Goal: Task Accomplishment & Management: Use online tool/utility

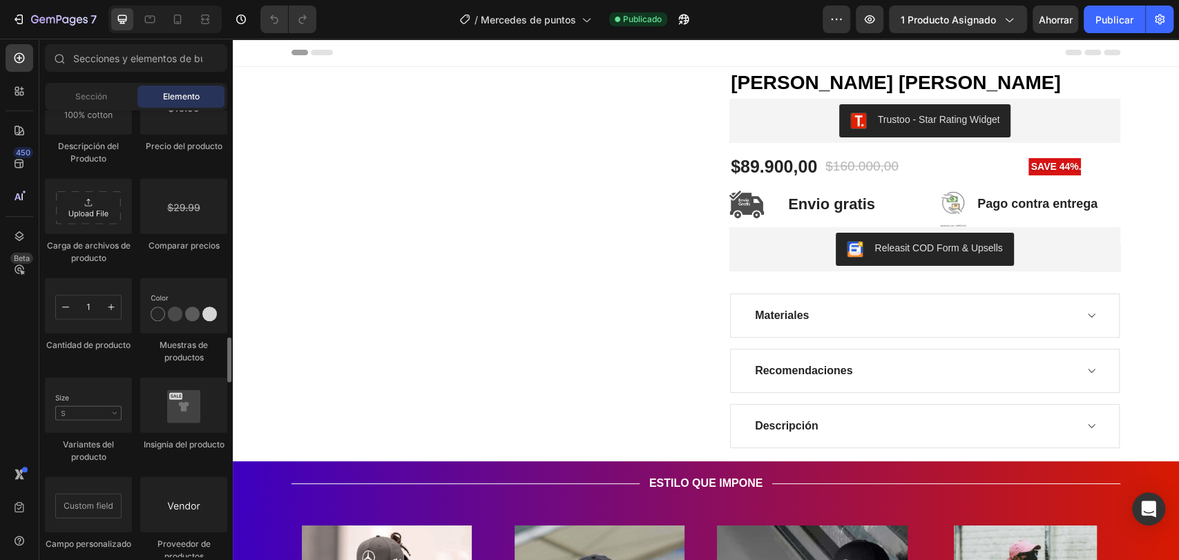
scroll to position [2398, 0]
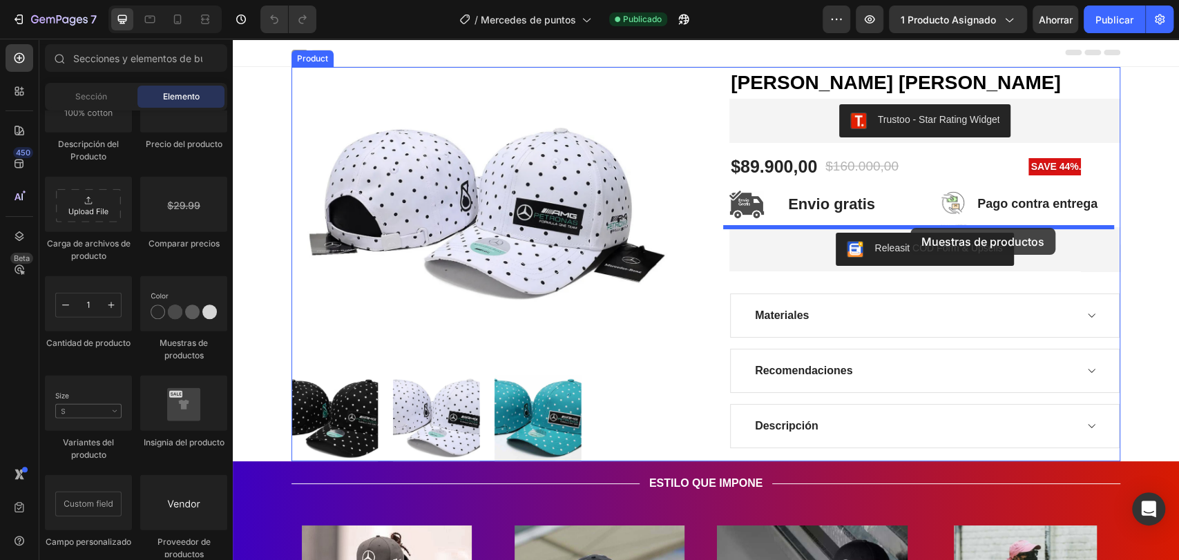
drag, startPoint x: 411, startPoint y: 345, endPoint x: 910, endPoint y: 228, distance: 513.0
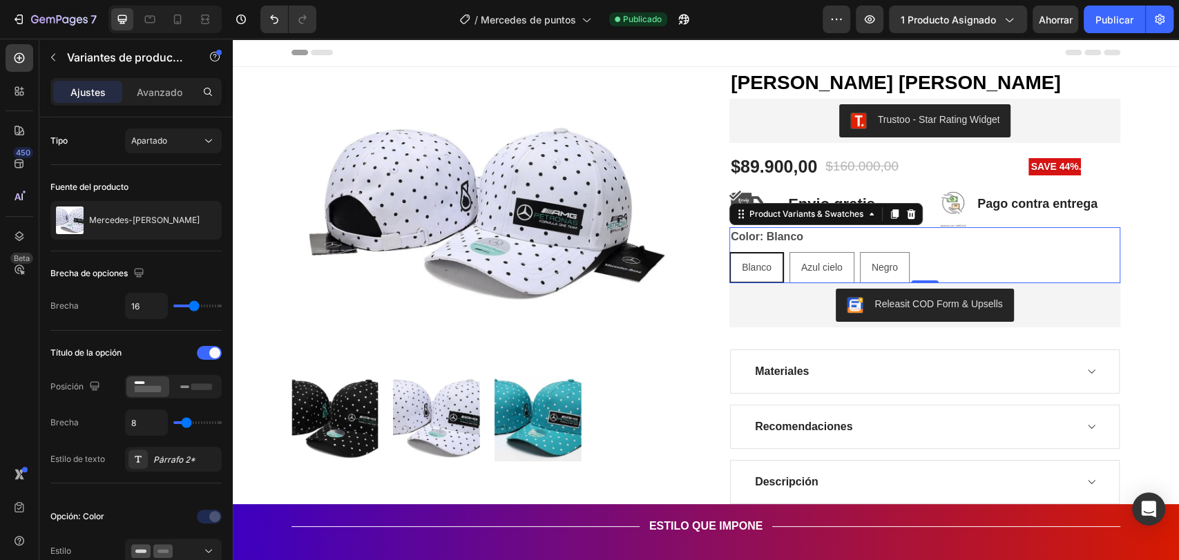
click at [872, 244] on div "Color: Blanco Blanco Blanco Blanco Azul cielo Azul cielo Azul cielo Negro Negro…" at bounding box center [924, 255] width 391 height 56
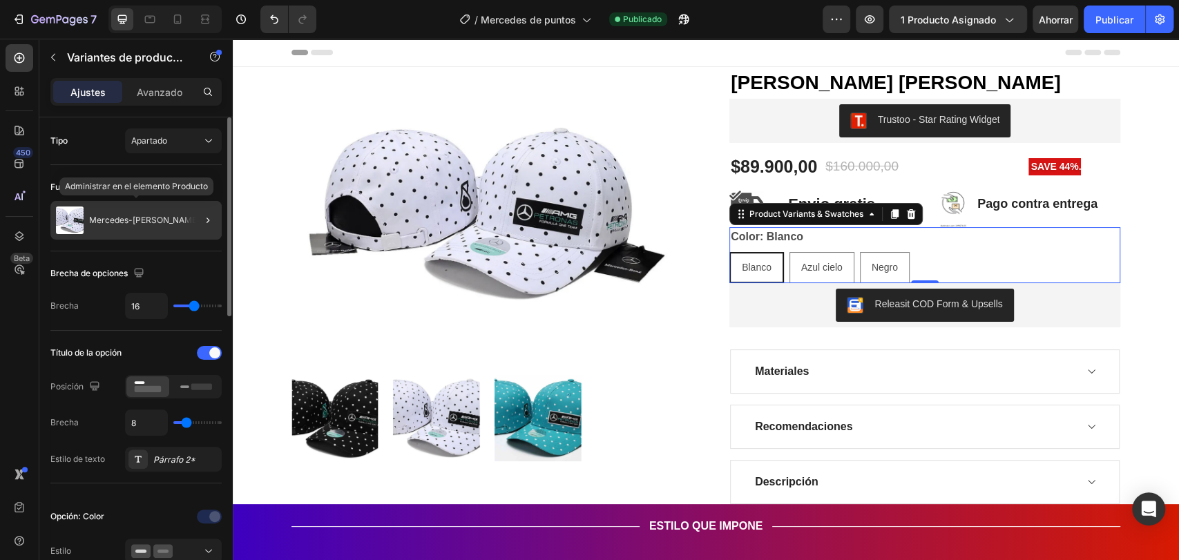
click at [151, 222] on font "Mercedes-[PERSON_NAME]" at bounding box center [144, 220] width 111 height 10
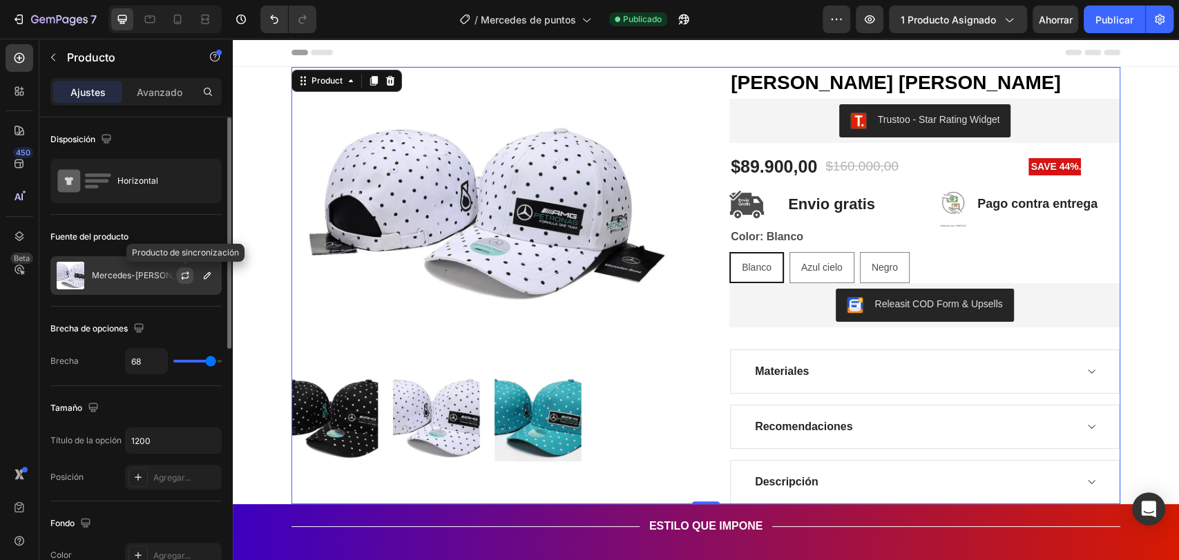
click at [182, 279] on icon "button" at bounding box center [185, 275] width 11 height 11
click at [207, 270] on icon "button" at bounding box center [207, 275] width 11 height 11
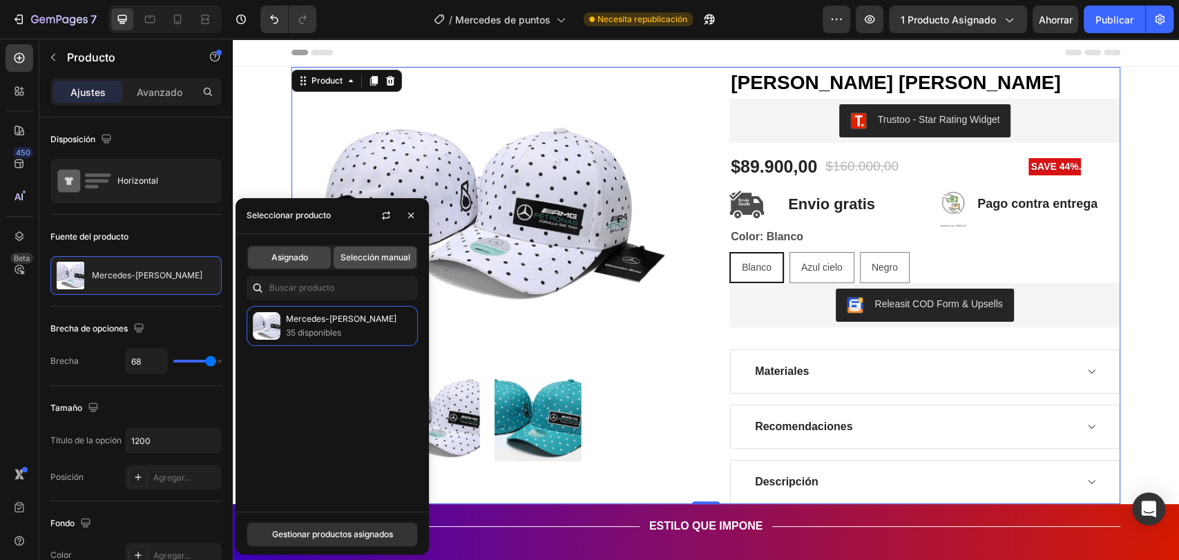
click at [383, 260] on font "Selección manual" at bounding box center [375, 257] width 70 height 10
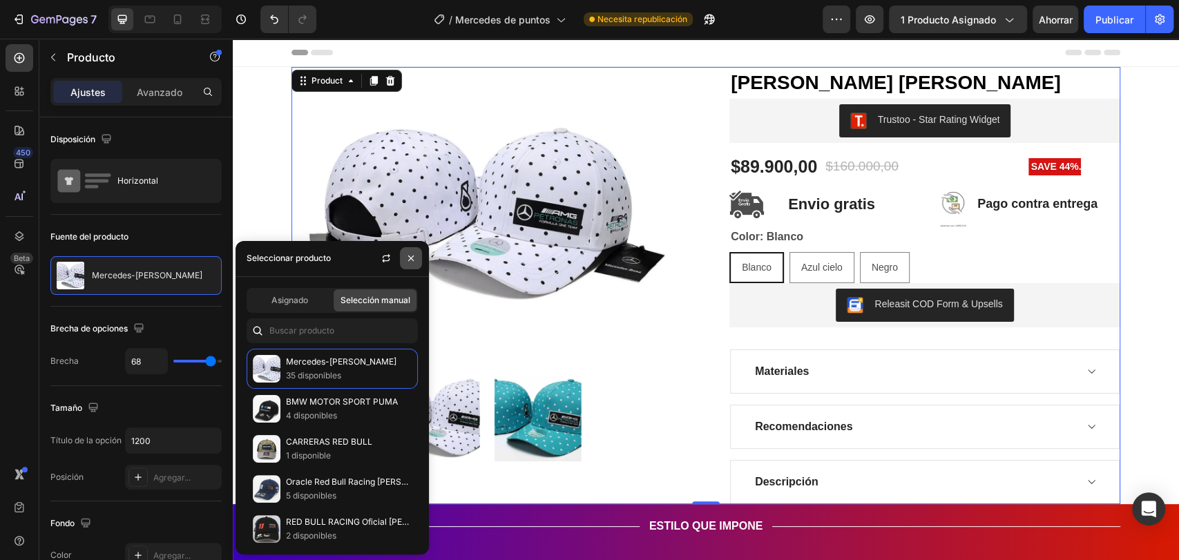
click at [410, 253] on icon "button" at bounding box center [410, 258] width 11 height 11
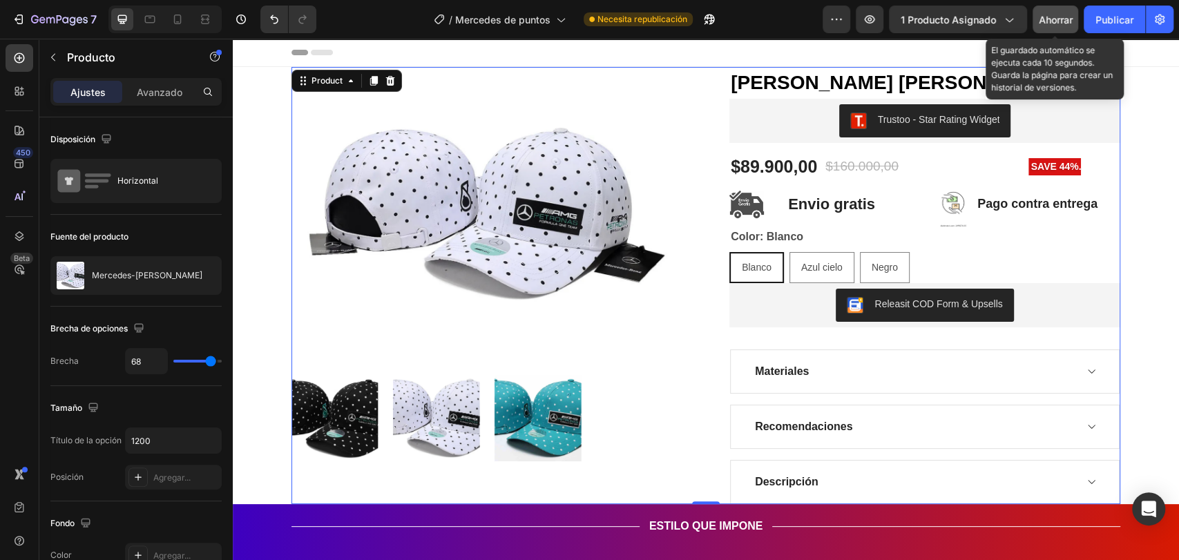
click at [1050, 19] on font "Ahorrar" at bounding box center [1056, 20] width 34 height 12
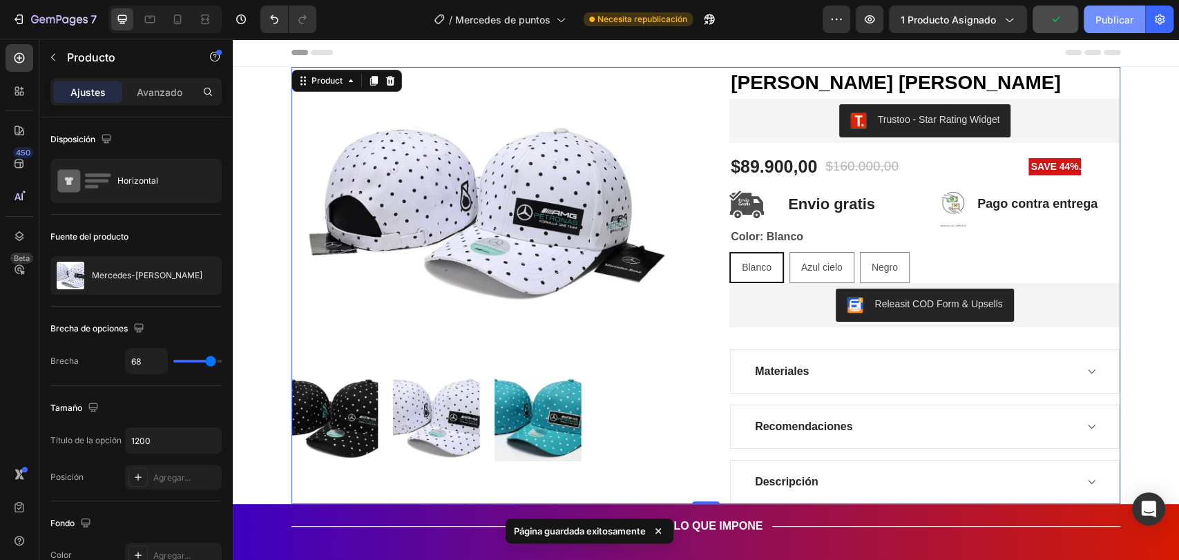
click at [1115, 22] on font "Publicar" at bounding box center [1114, 20] width 38 height 12
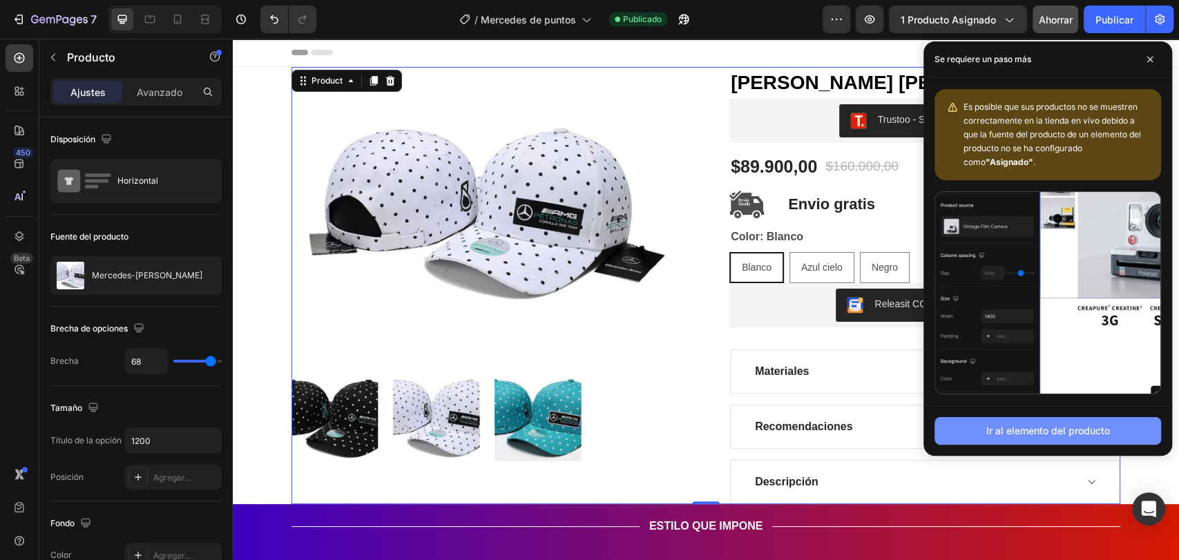
click at [1055, 427] on font "Ir al elemento del producto" at bounding box center [1048, 431] width 124 height 12
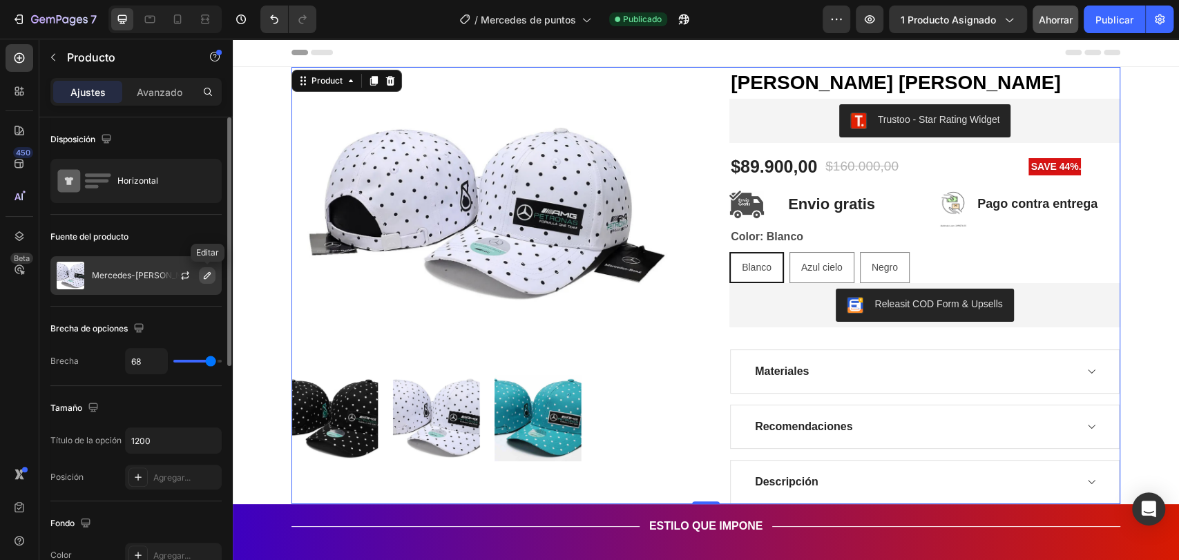
click at [207, 276] on icon "button" at bounding box center [207, 275] width 11 height 11
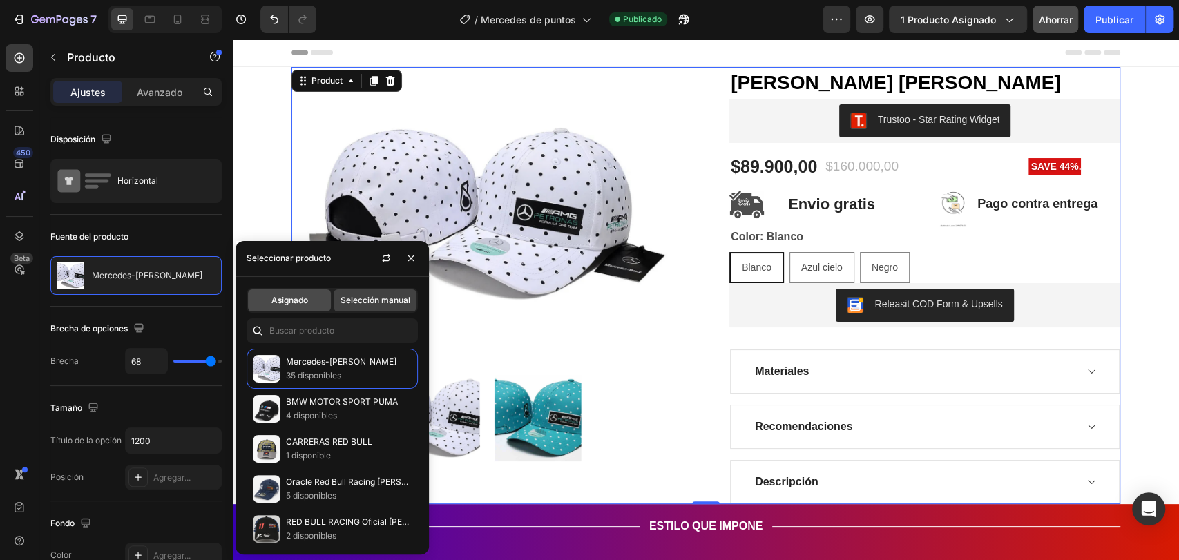
click at [298, 299] on font "Asignado" at bounding box center [289, 300] width 37 height 10
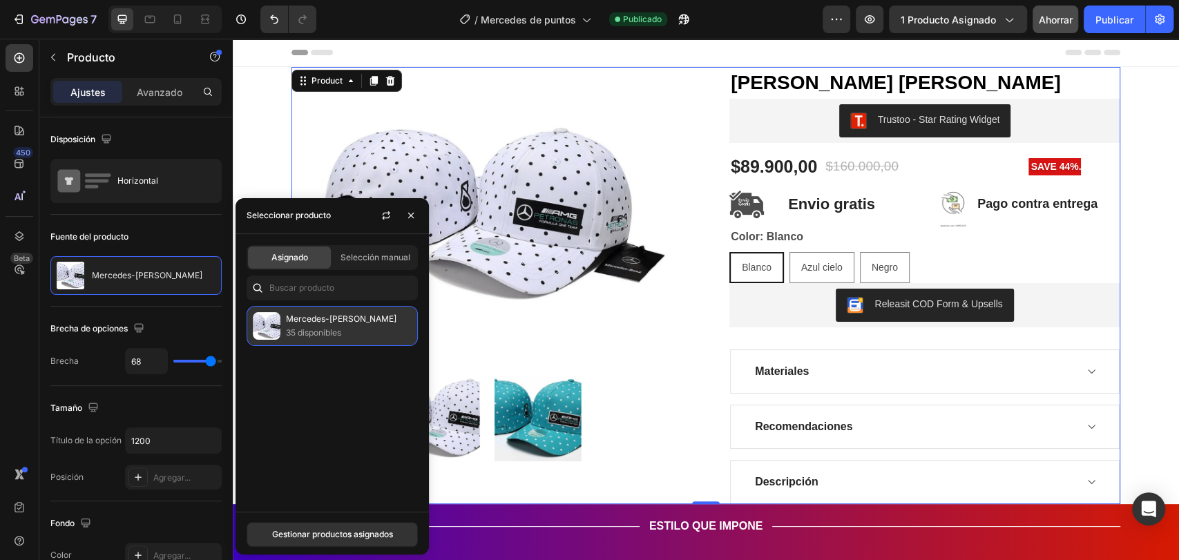
click at [341, 335] on font "35 disponibles" at bounding box center [313, 332] width 55 height 10
click at [353, 532] on font "Gestionar productos asignados" at bounding box center [332, 534] width 121 height 10
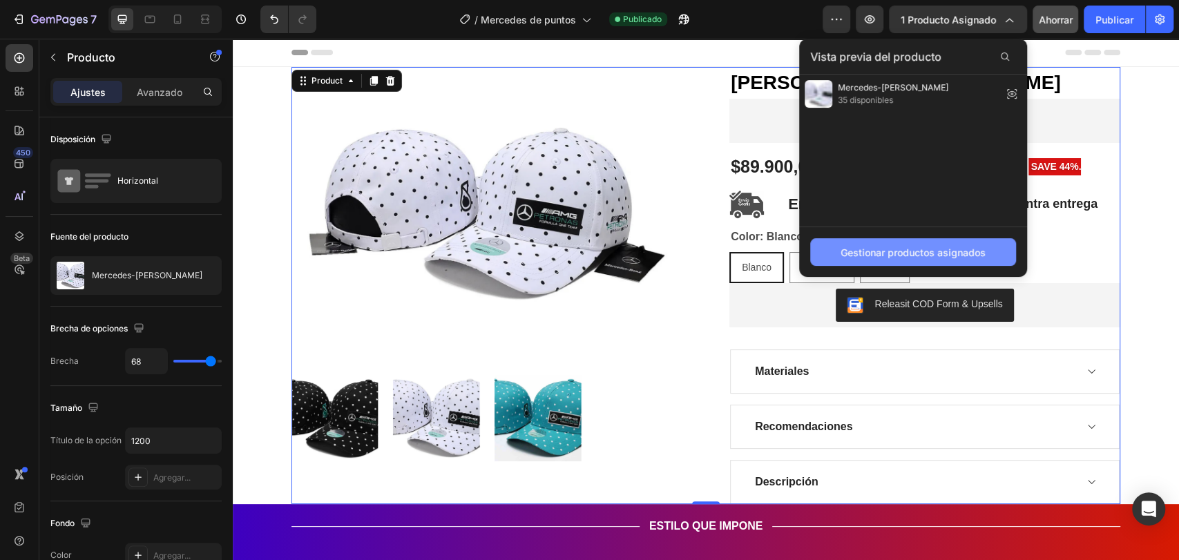
click at [896, 250] on font "Gestionar productos asignados" at bounding box center [913, 253] width 145 height 12
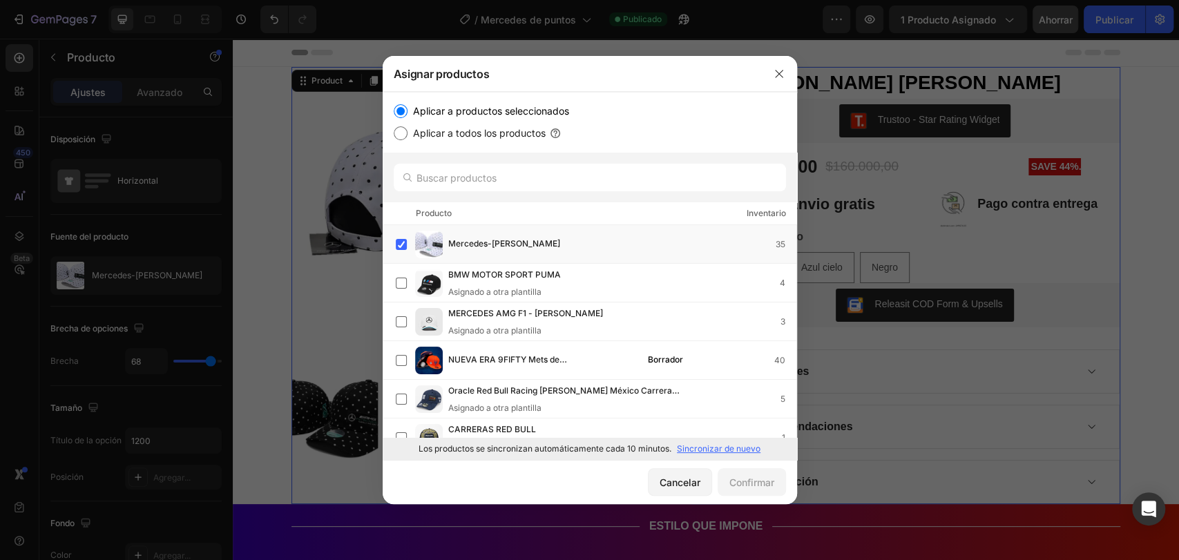
click at [699, 449] on font "Sincronizar de nuevo" at bounding box center [719, 448] width 84 height 10
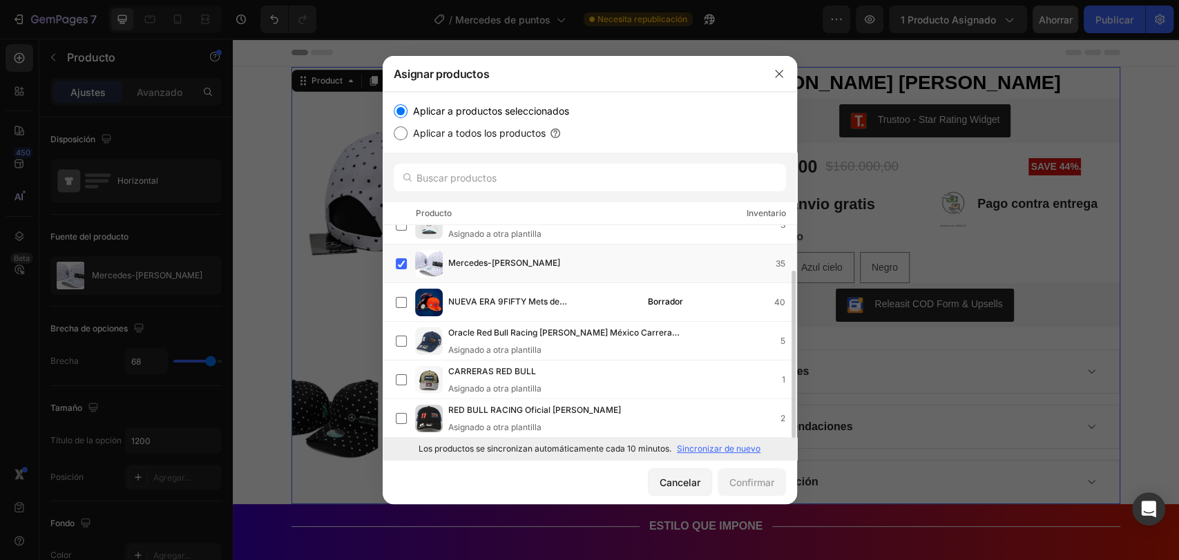
scroll to position [0, 0]
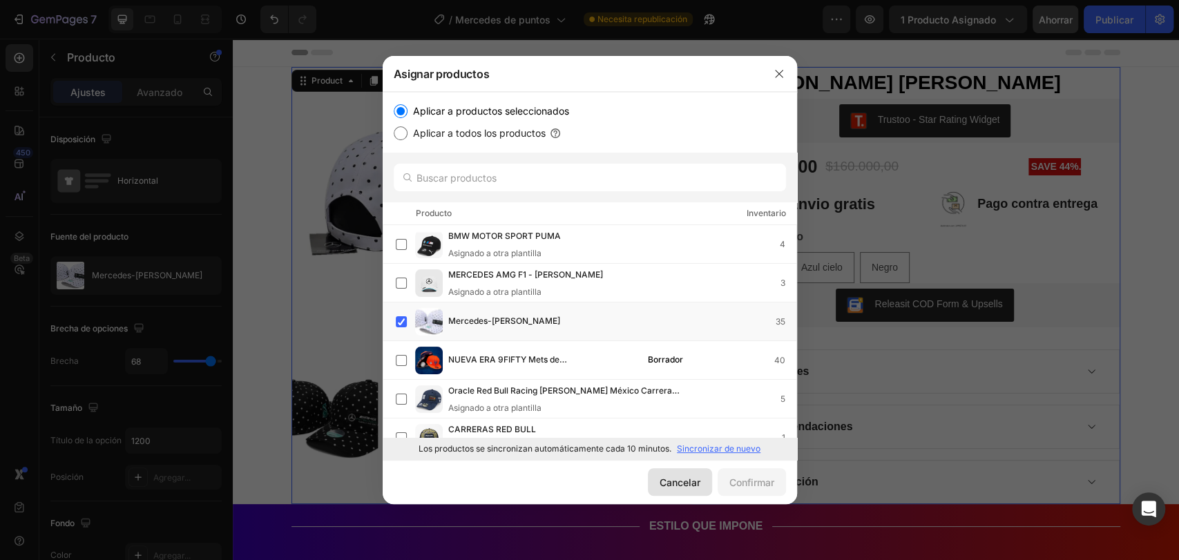
click at [669, 477] on font "Cancelar" at bounding box center [680, 483] width 41 height 12
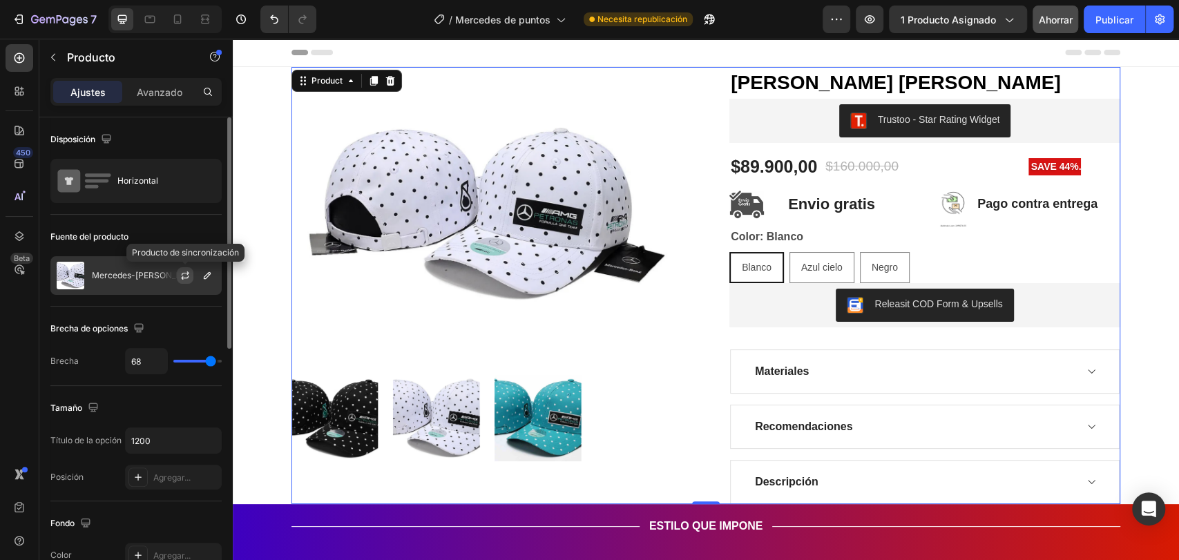
click at [193, 274] on button "button" at bounding box center [185, 275] width 17 height 17
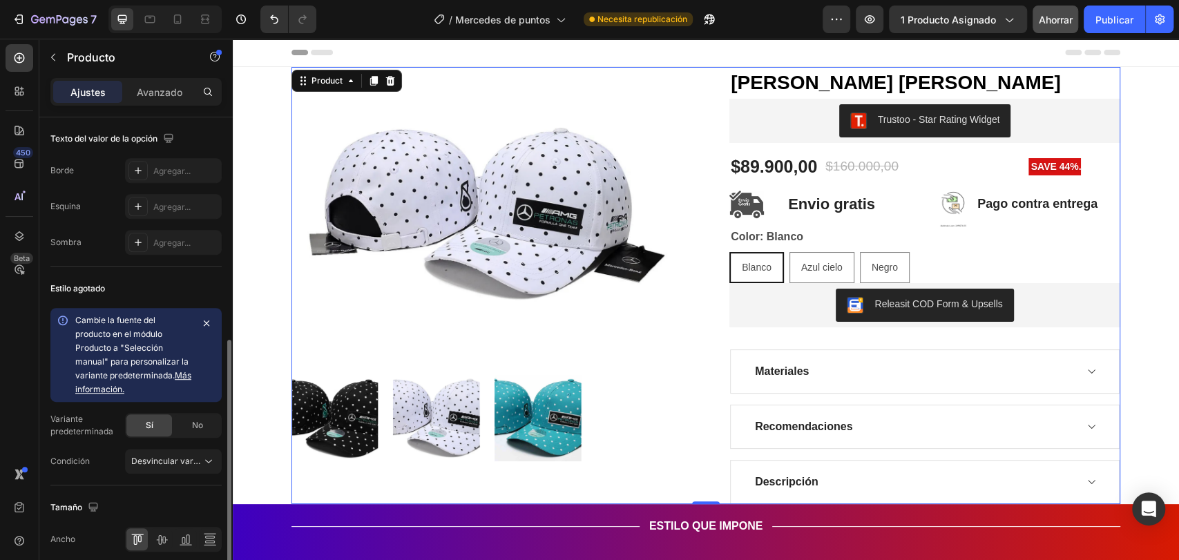
scroll to position [519, 0]
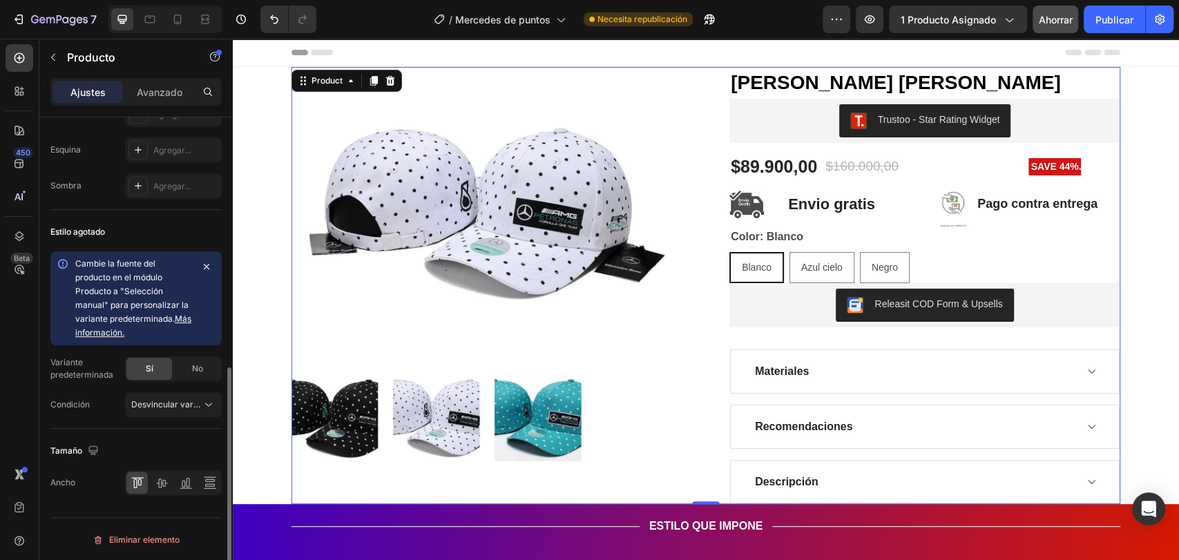
drag, startPoint x: 133, startPoint y: 362, endPoint x: 111, endPoint y: 470, distance: 110.0
click at [111, 470] on div "Disposición Horizontal Fuente del producto Mercedes-Benz Lewis Hamilton Brecha …" at bounding box center [135, 52] width 171 height 908
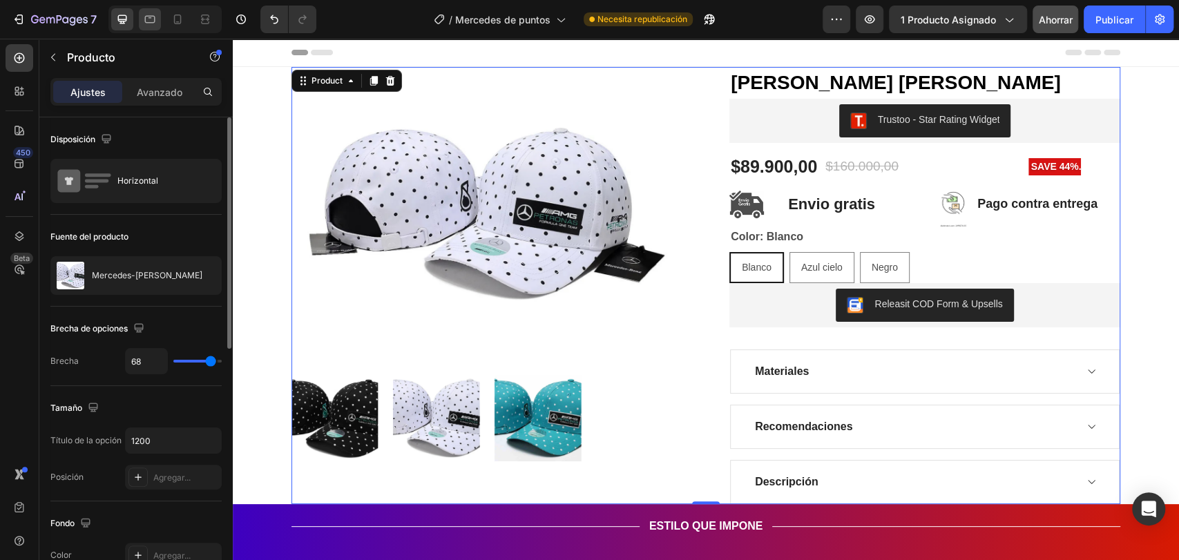
scroll to position [0, 0]
click at [160, 81] on div "Avanzado" at bounding box center [159, 92] width 69 height 22
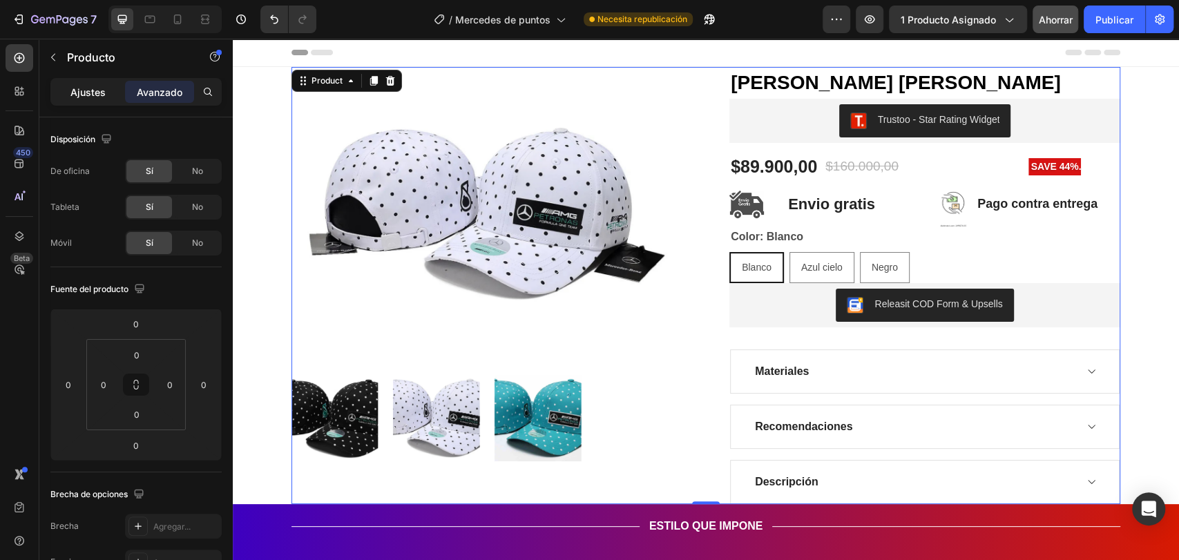
click at [99, 87] on font "Ajustes" at bounding box center [87, 92] width 35 height 12
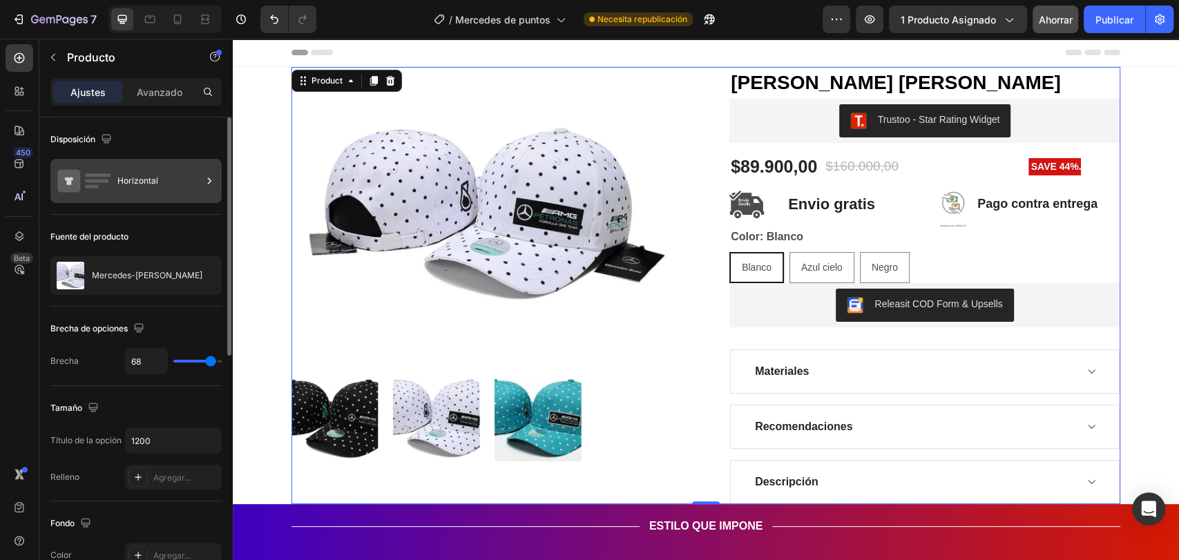
click at [134, 179] on font "Horizontal" at bounding box center [137, 180] width 41 height 10
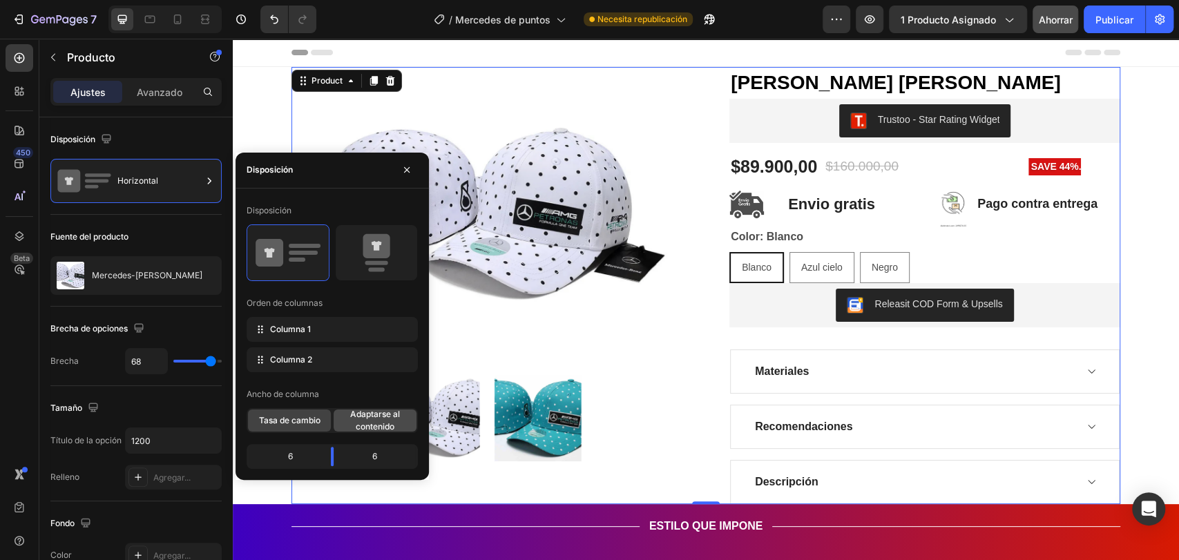
click at [363, 429] on font "Adaptarse al contenido" at bounding box center [375, 420] width 50 height 23
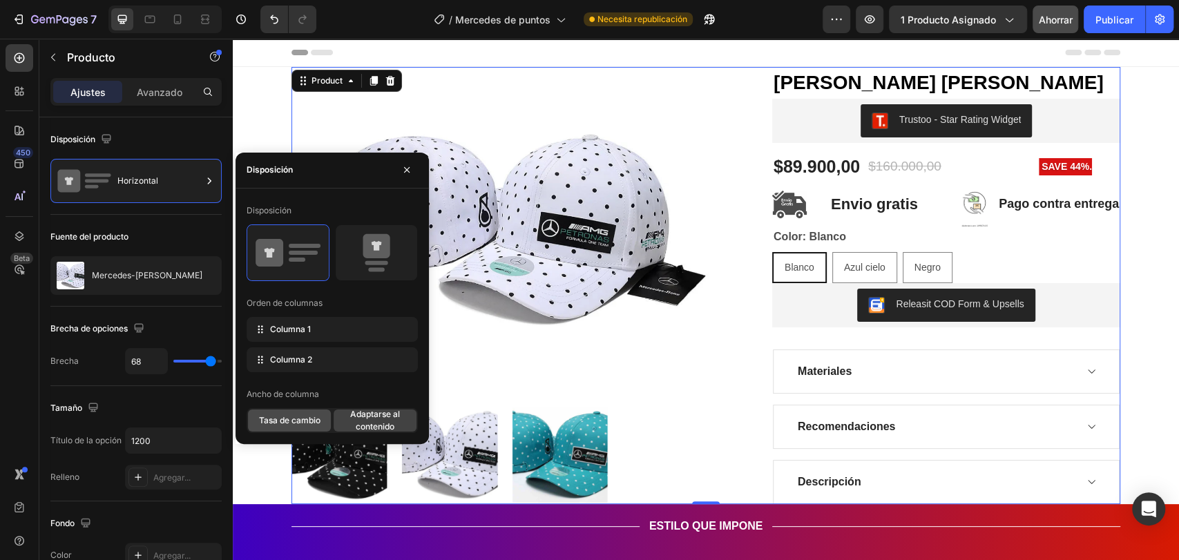
click at [304, 416] on font "Tasa de cambio" at bounding box center [289, 420] width 61 height 10
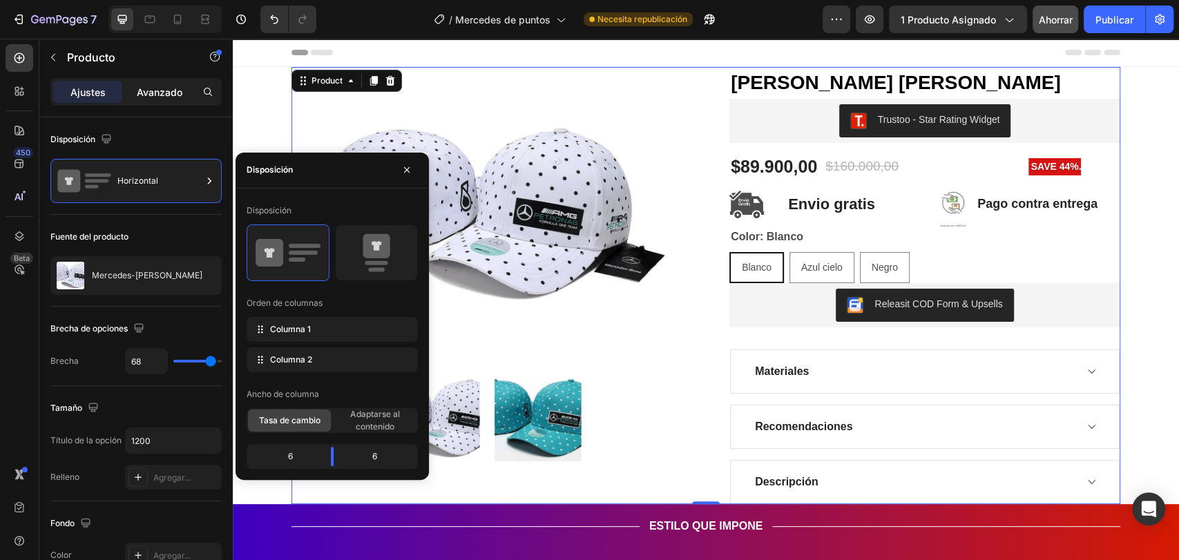
click at [169, 95] on font "Avanzado" at bounding box center [160, 92] width 46 height 12
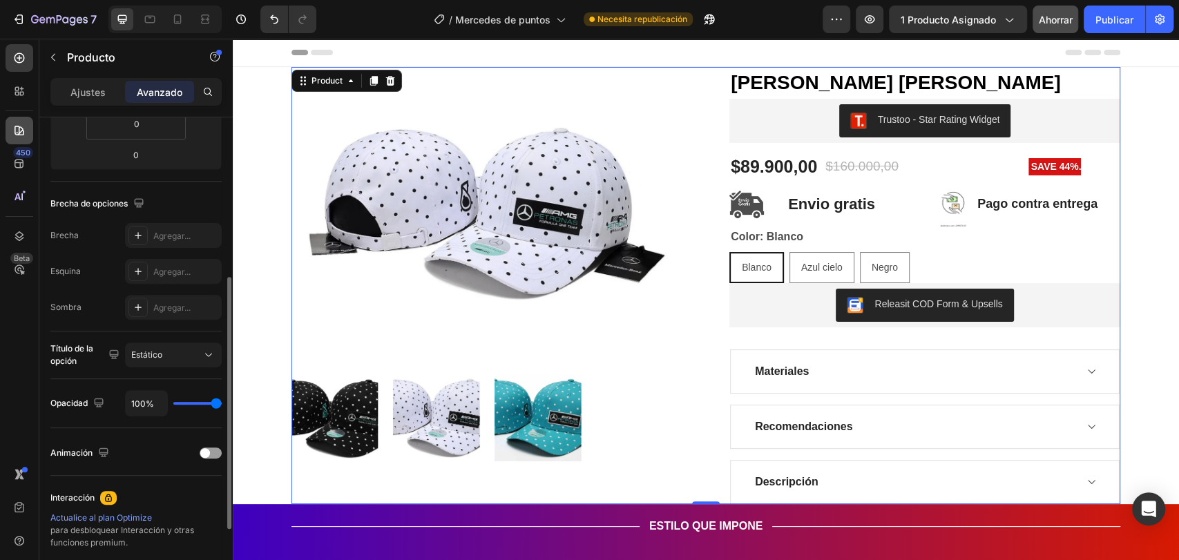
scroll to position [289, 0]
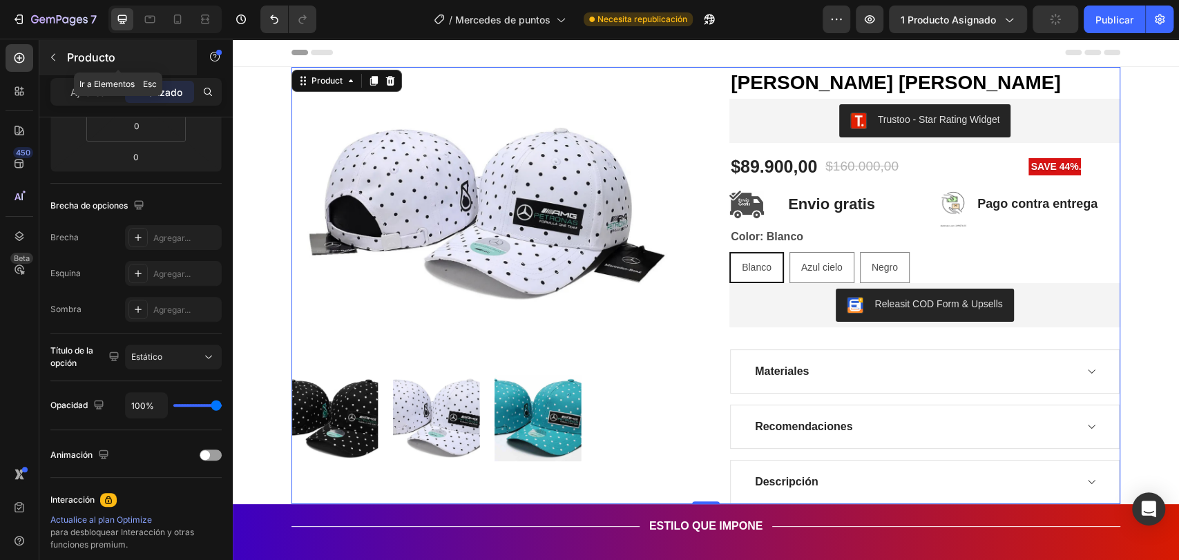
click at [58, 46] on button "button" at bounding box center [53, 57] width 22 height 22
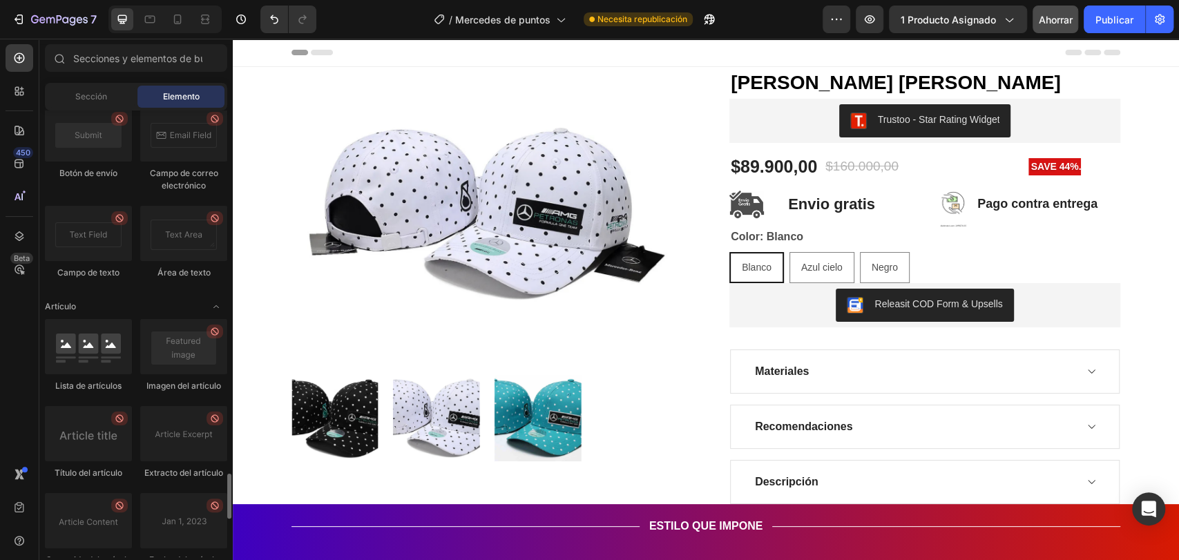
scroll to position [3591, 0]
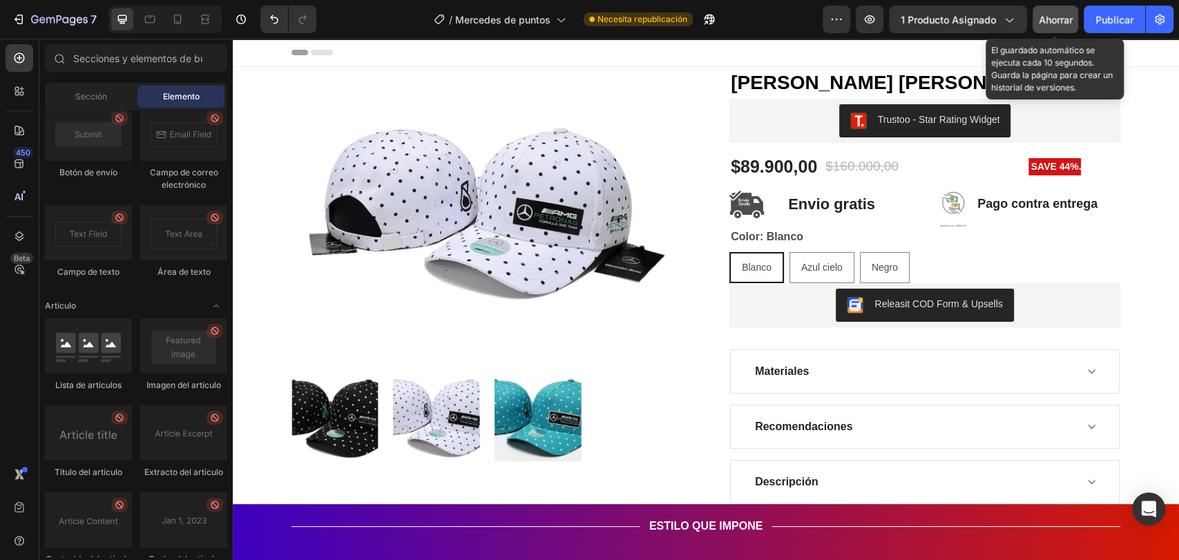
click at [1050, 15] on font "Ahorrar" at bounding box center [1056, 20] width 34 height 12
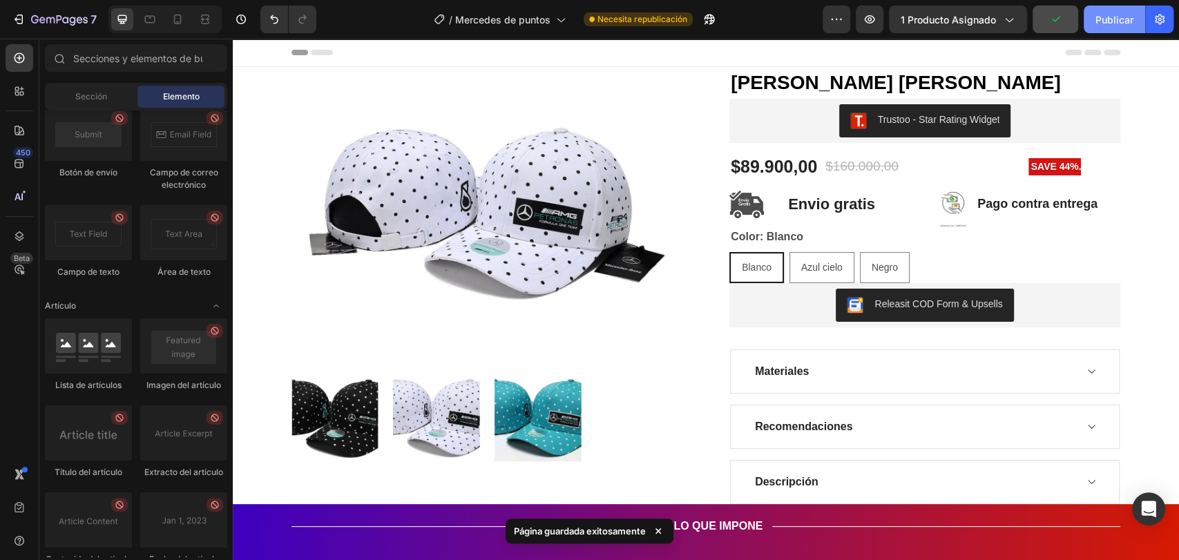
click at [1102, 21] on font "Publicar" at bounding box center [1114, 20] width 38 height 12
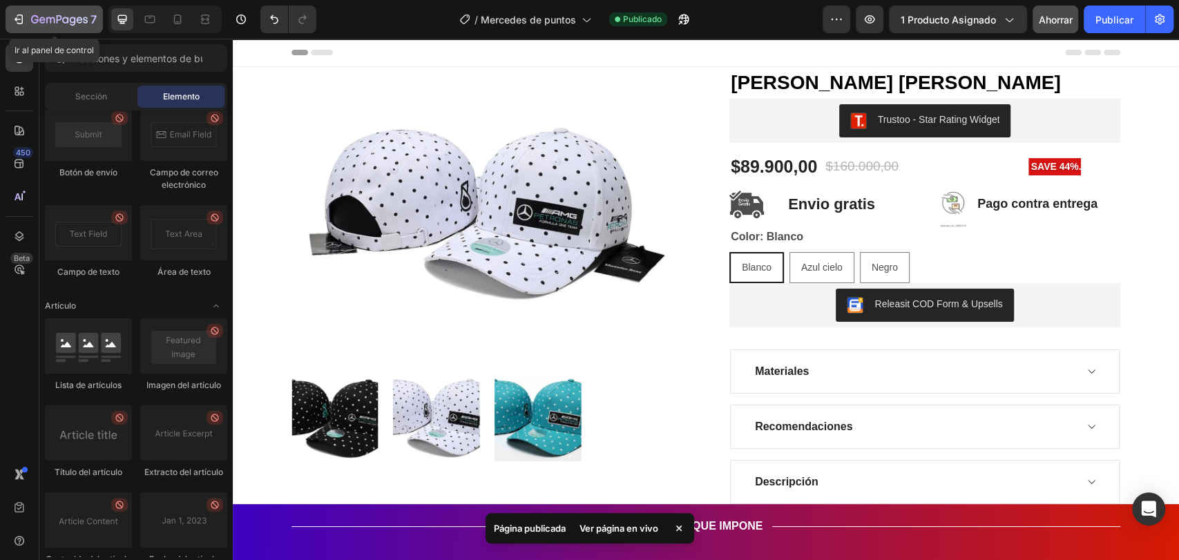
click at [37, 24] on icon "button" at bounding box center [59, 21] width 57 height 12
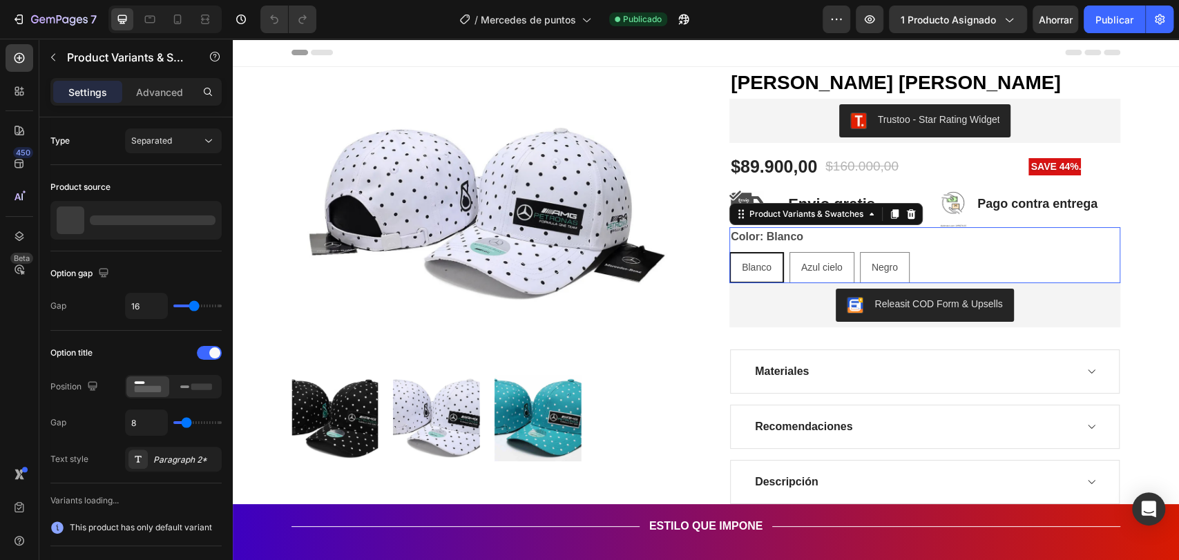
click at [912, 267] on div "Blanco Blanco Blanco Azul cielo Azul cielo Azul cielo Negro Negro Negro" at bounding box center [924, 267] width 391 height 31
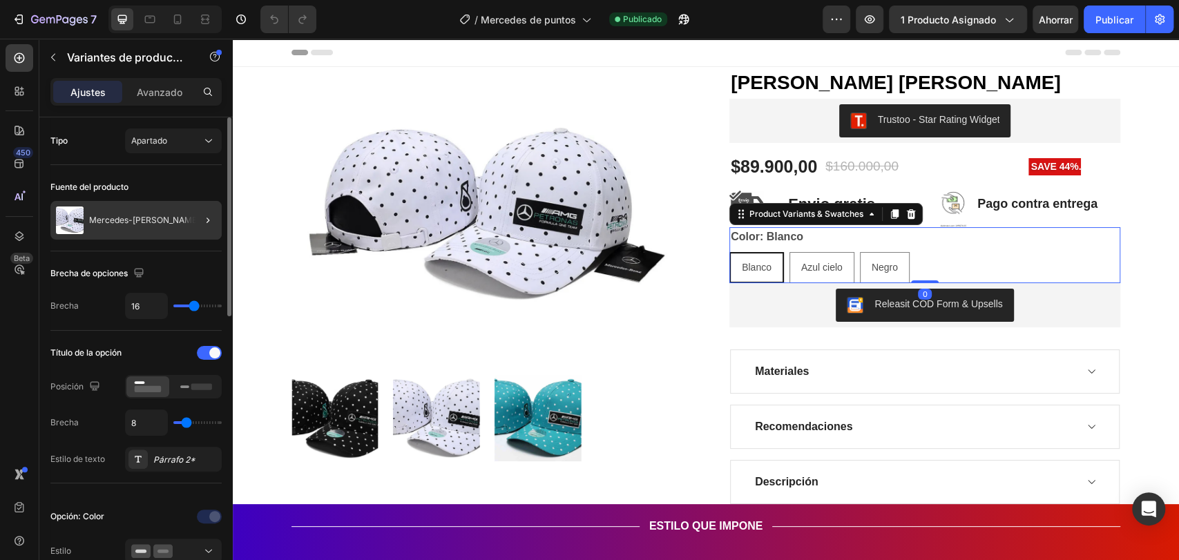
click at [184, 215] on div at bounding box center [202, 220] width 39 height 39
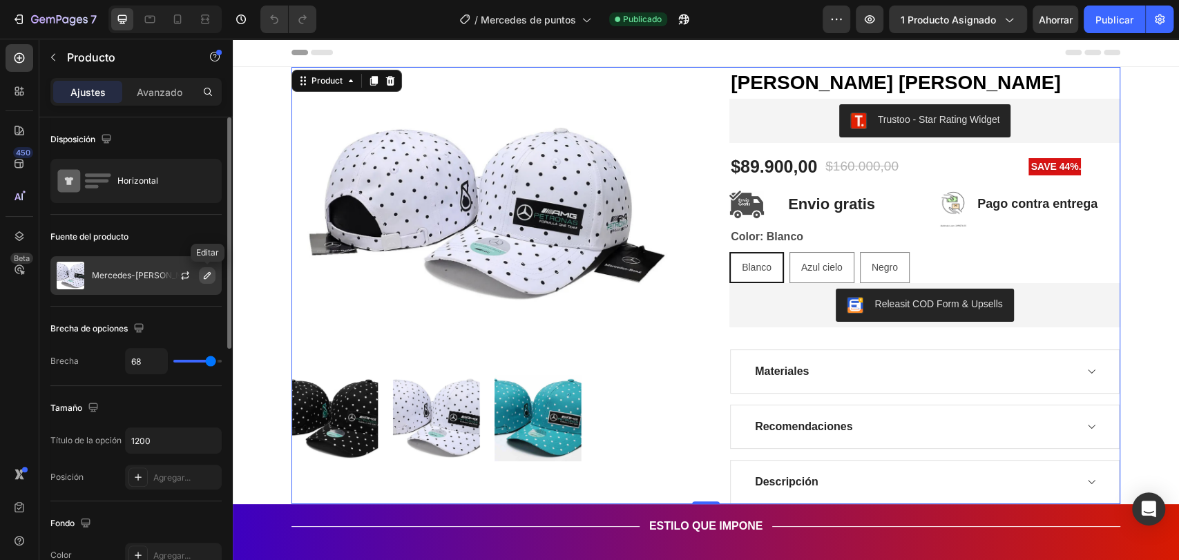
click at [209, 272] on icon "button" at bounding box center [207, 275] width 7 height 7
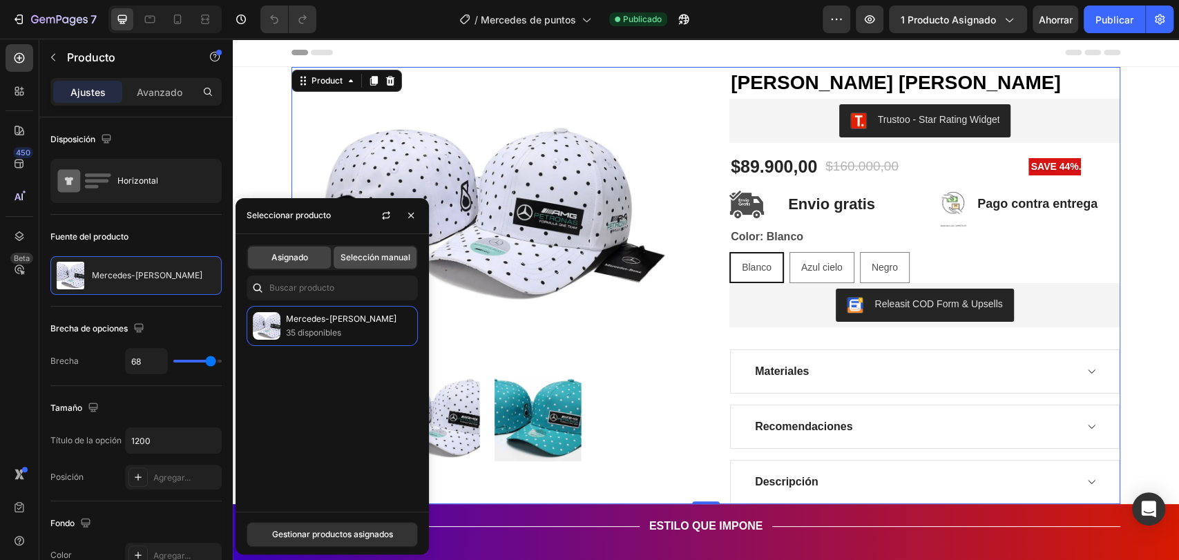
click at [383, 263] on span "Selección manual" at bounding box center [375, 257] width 70 height 12
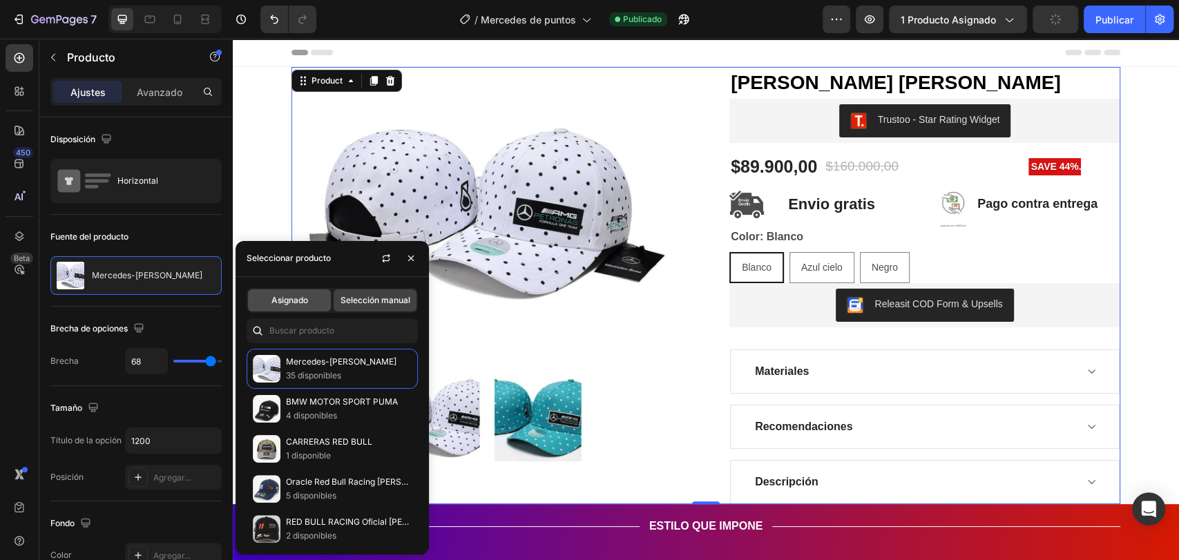
click at [307, 300] on font "Asignado" at bounding box center [289, 300] width 37 height 10
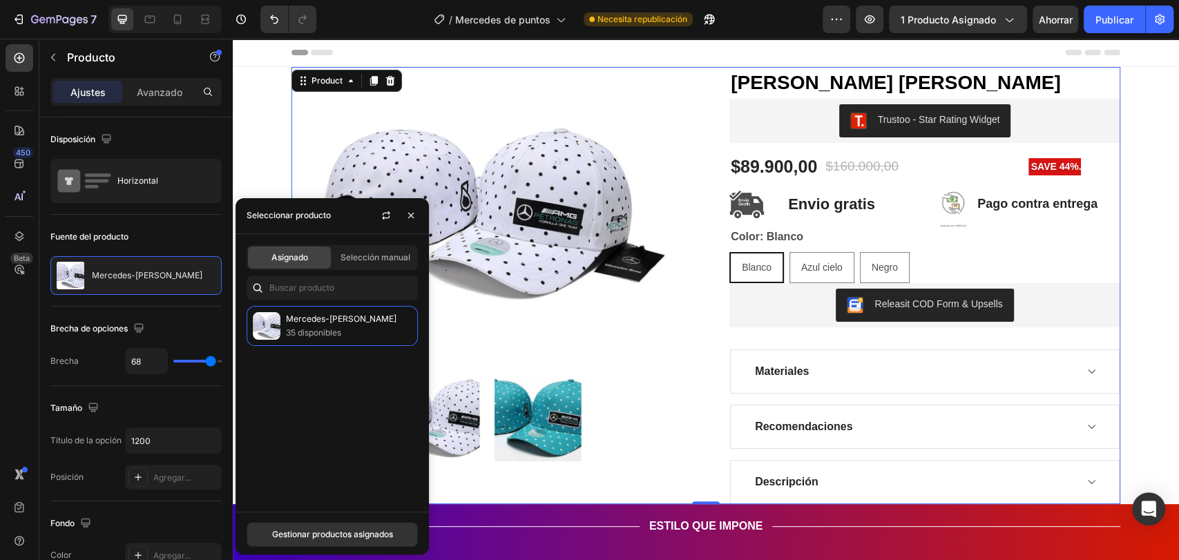
click at [319, 336] on font "35 disponibles" at bounding box center [313, 332] width 55 height 10
click at [350, 524] on button "Gestionar productos asignados" at bounding box center [332, 534] width 171 height 25
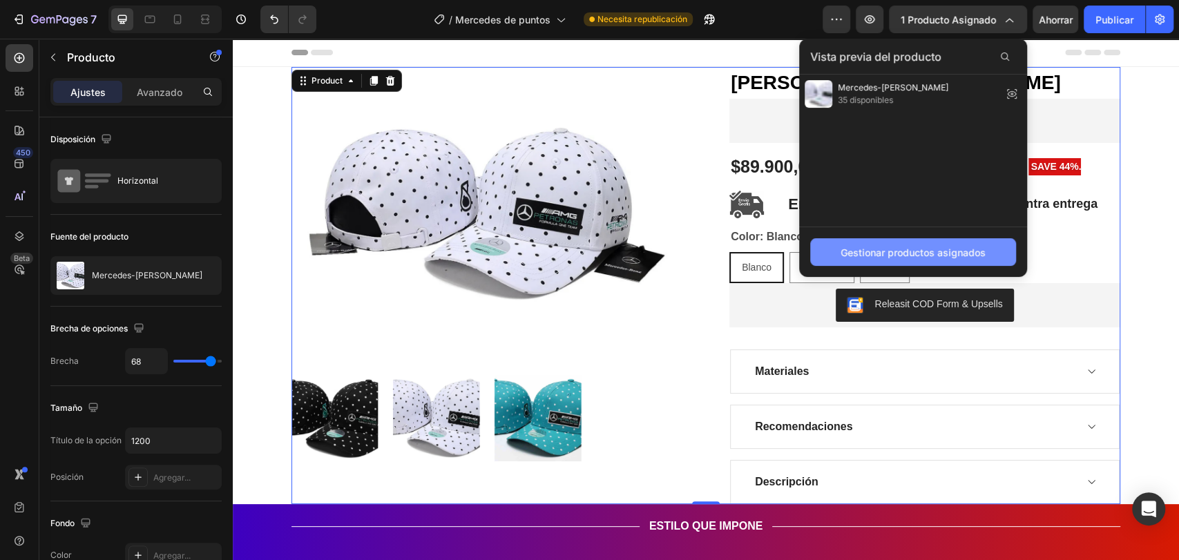
click at [919, 247] on font "Gestionar productos asignados" at bounding box center [913, 253] width 145 height 12
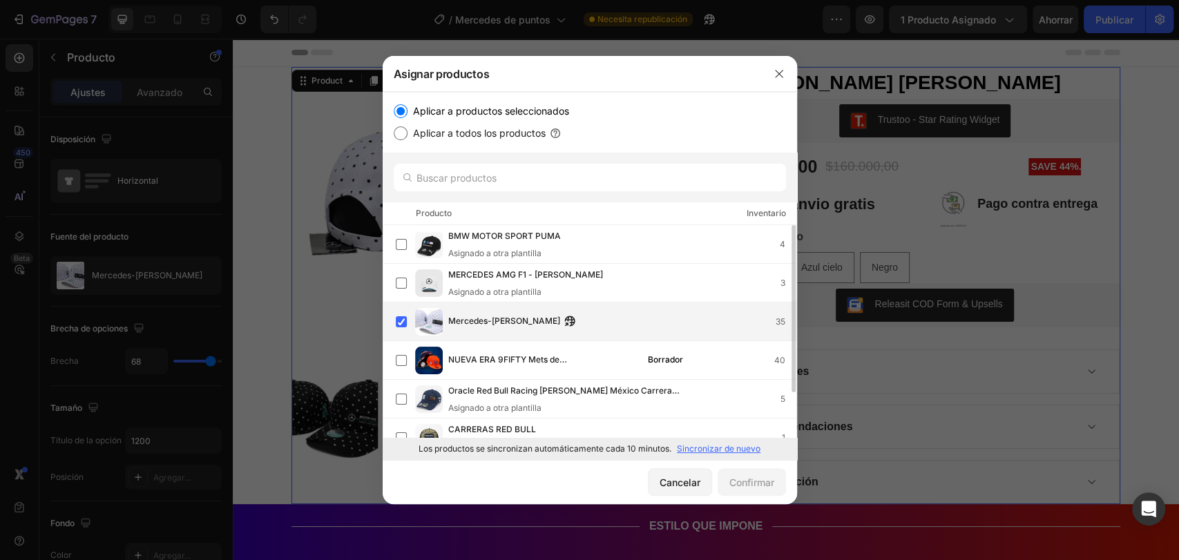
click at [689, 318] on div "Mercedes-Benz [PERSON_NAME] 35" at bounding box center [622, 321] width 348 height 15
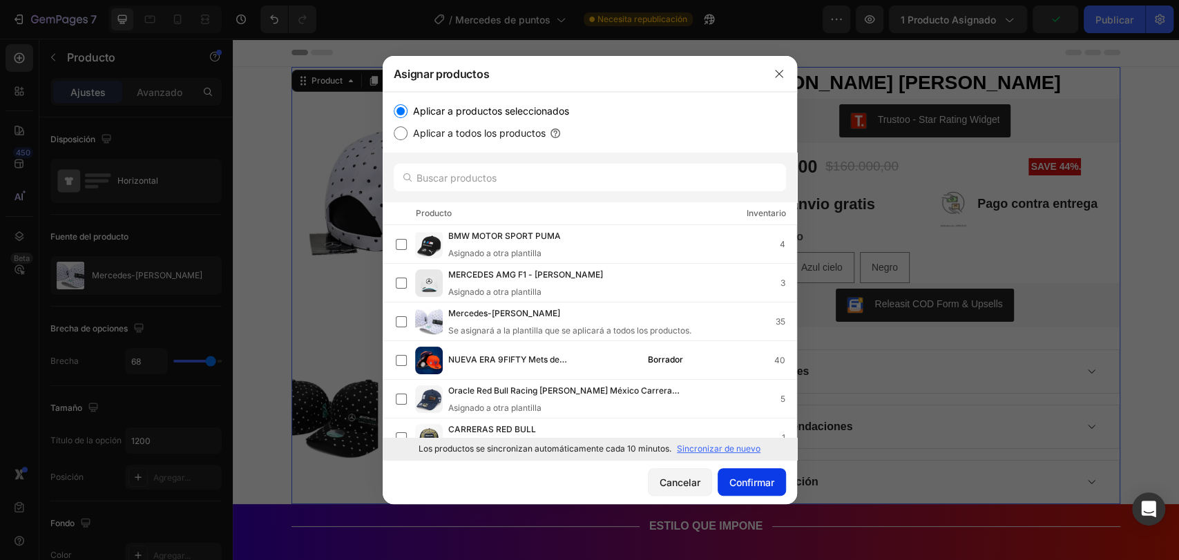
click at [742, 479] on font "Confirmar" at bounding box center [751, 483] width 45 height 12
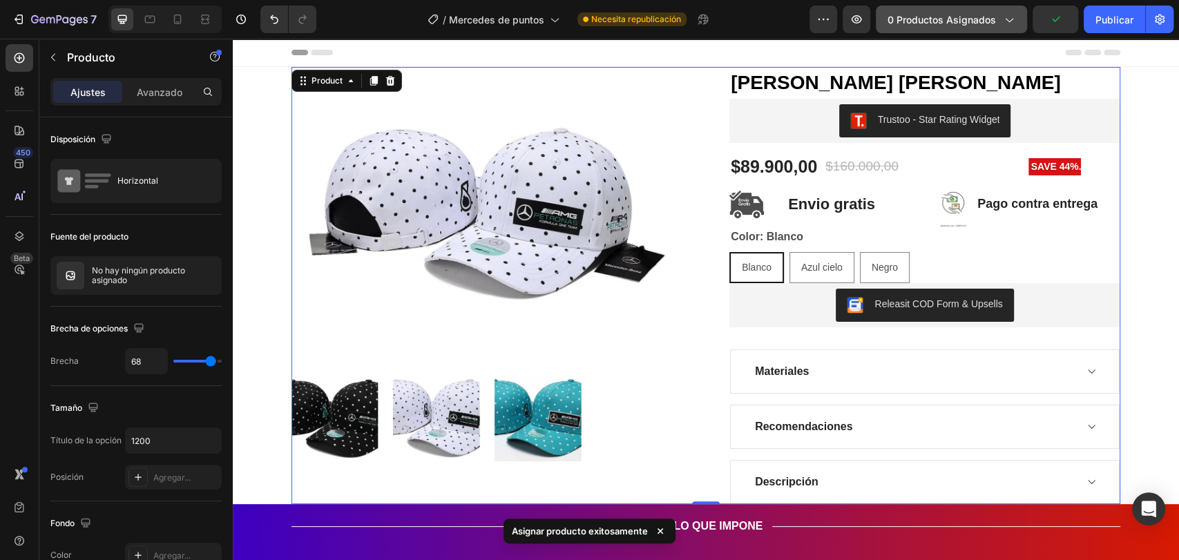
click at [997, 14] on div "0 productos asignados" at bounding box center [951, 19] width 128 height 15
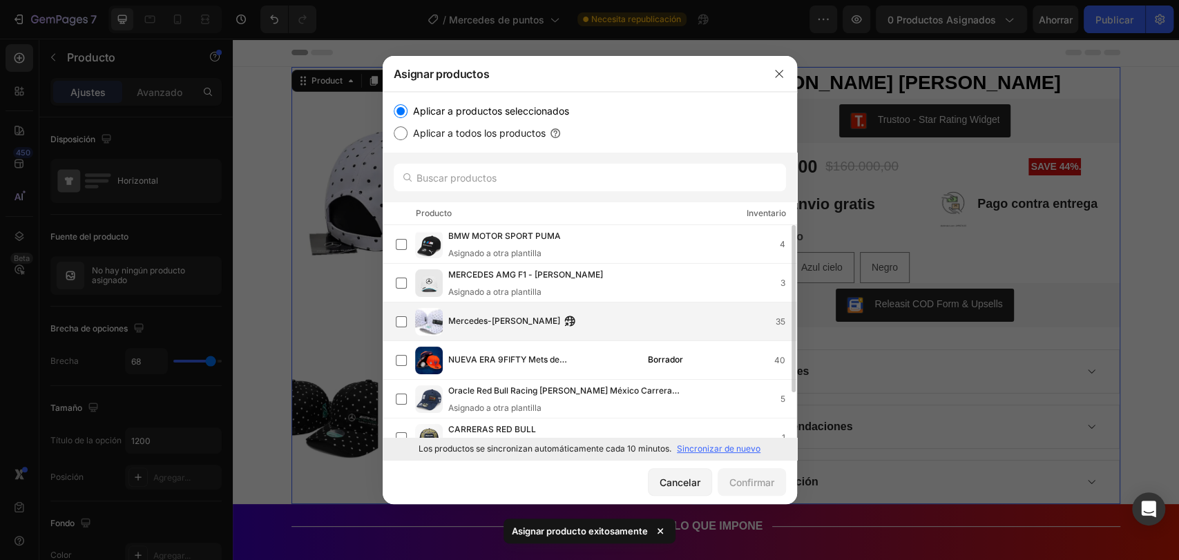
click at [604, 311] on div "Mercedes-Benz [PERSON_NAME] 35" at bounding box center [596, 322] width 401 height 28
click at [740, 469] on button "Confirmar" at bounding box center [752, 482] width 68 height 28
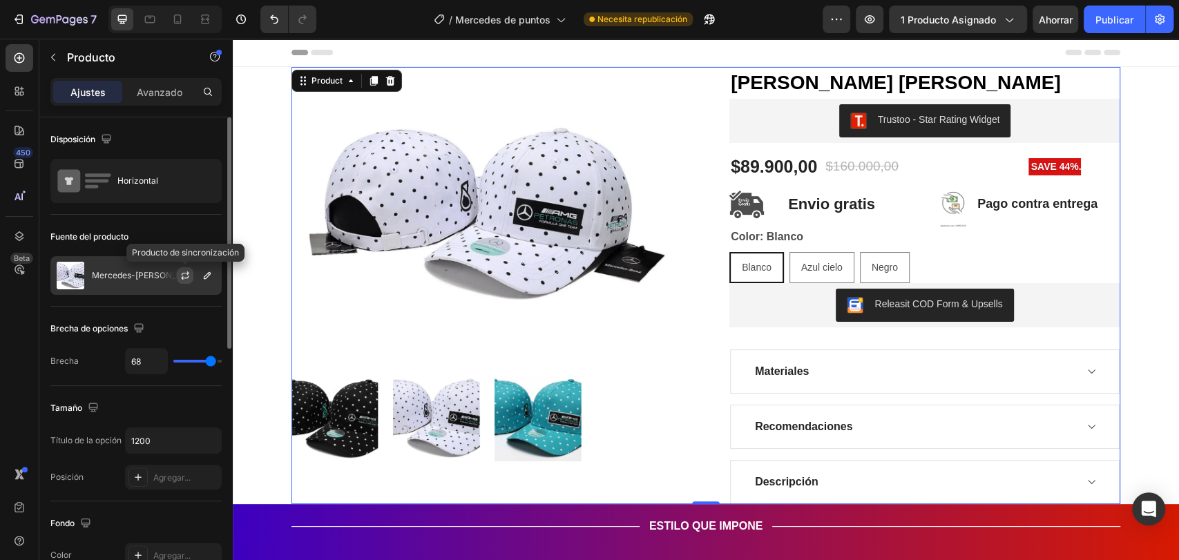
click at [190, 276] on icon "button" at bounding box center [185, 275] width 11 height 11
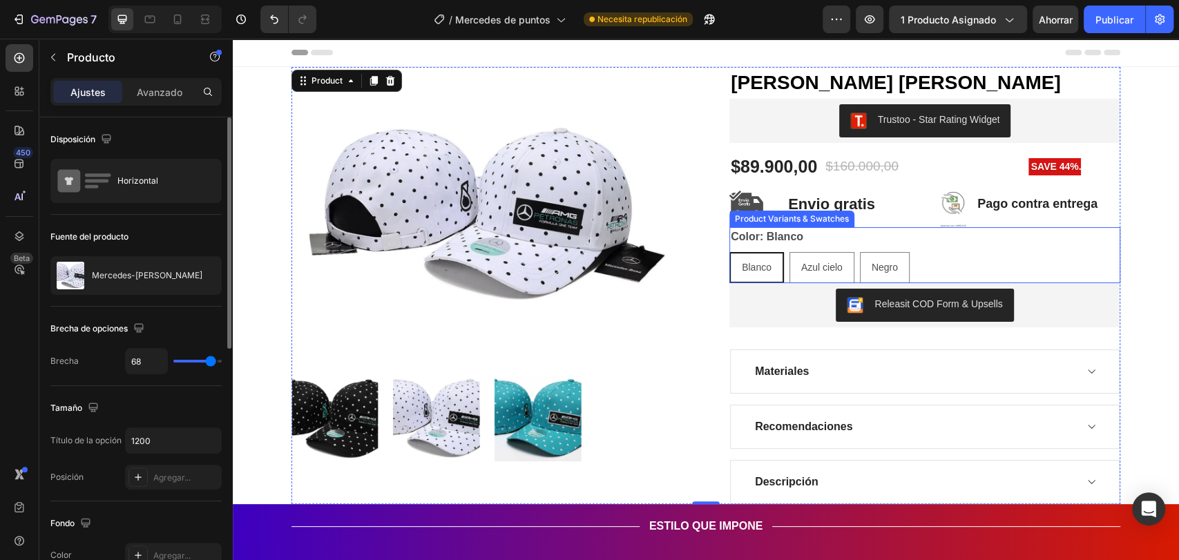
click at [959, 243] on div "Color: Blanco Blanco Blanco Blanco Azul cielo Azul cielo Azul cielo Negro Negro…" at bounding box center [924, 255] width 391 height 56
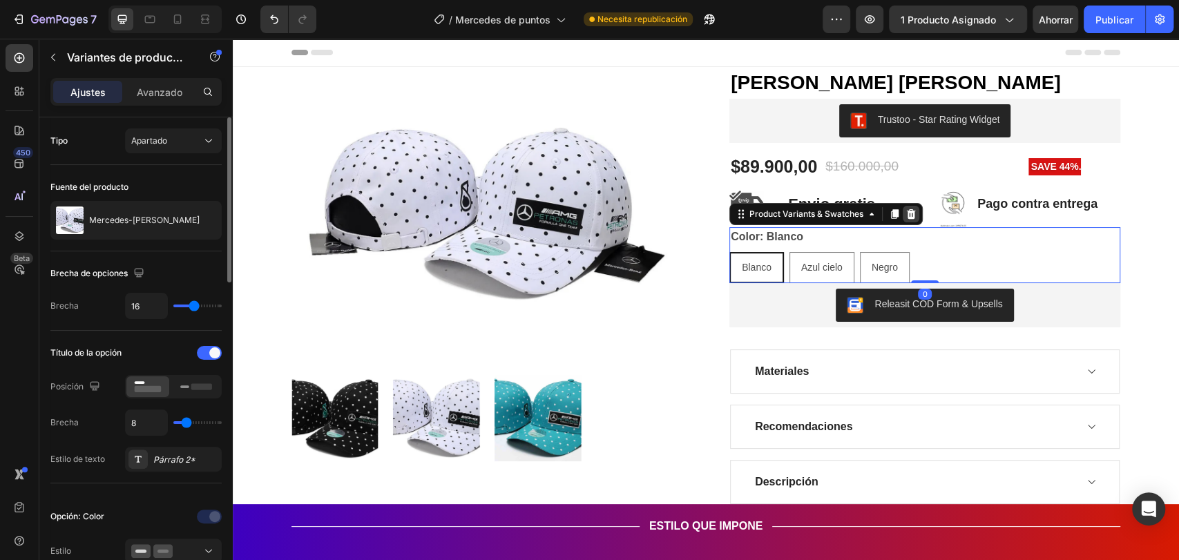
click at [907, 211] on icon at bounding box center [911, 214] width 9 height 10
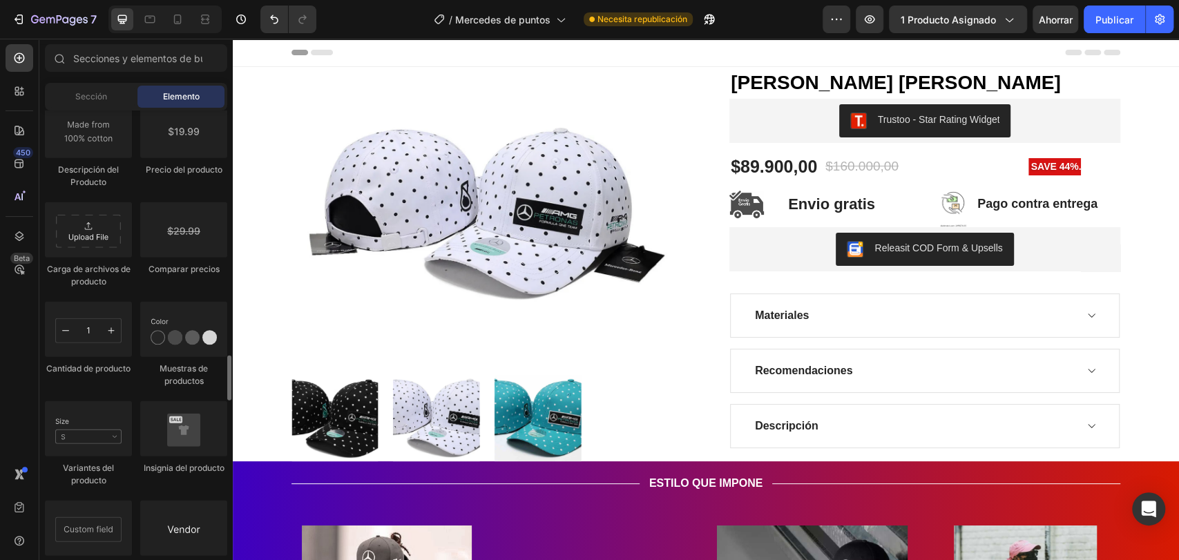
scroll to position [2377, 0]
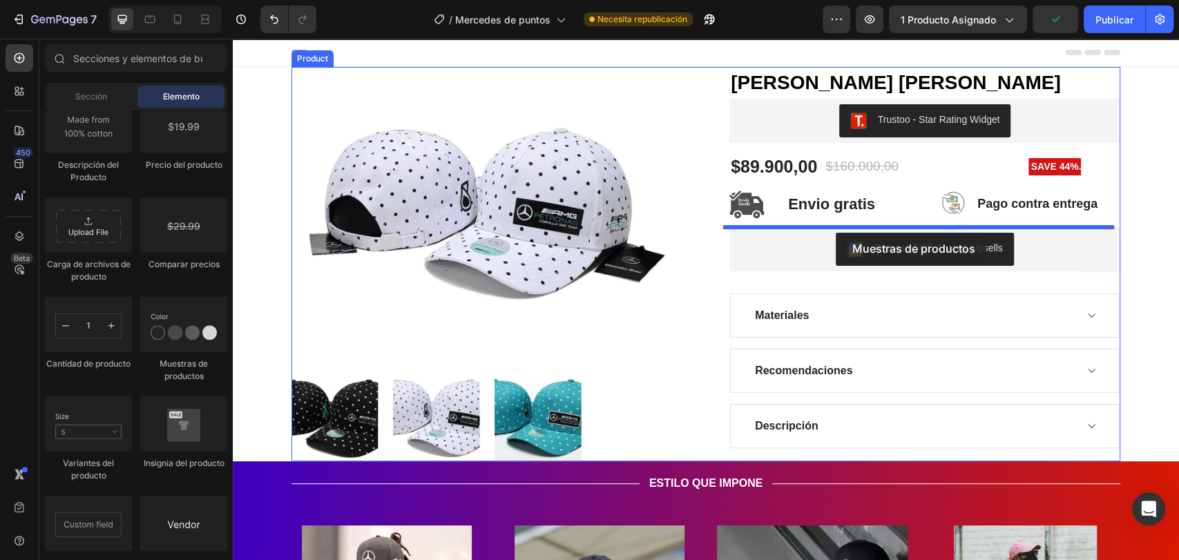
drag, startPoint x: 421, startPoint y: 368, endPoint x: 841, endPoint y: 235, distance: 441.2
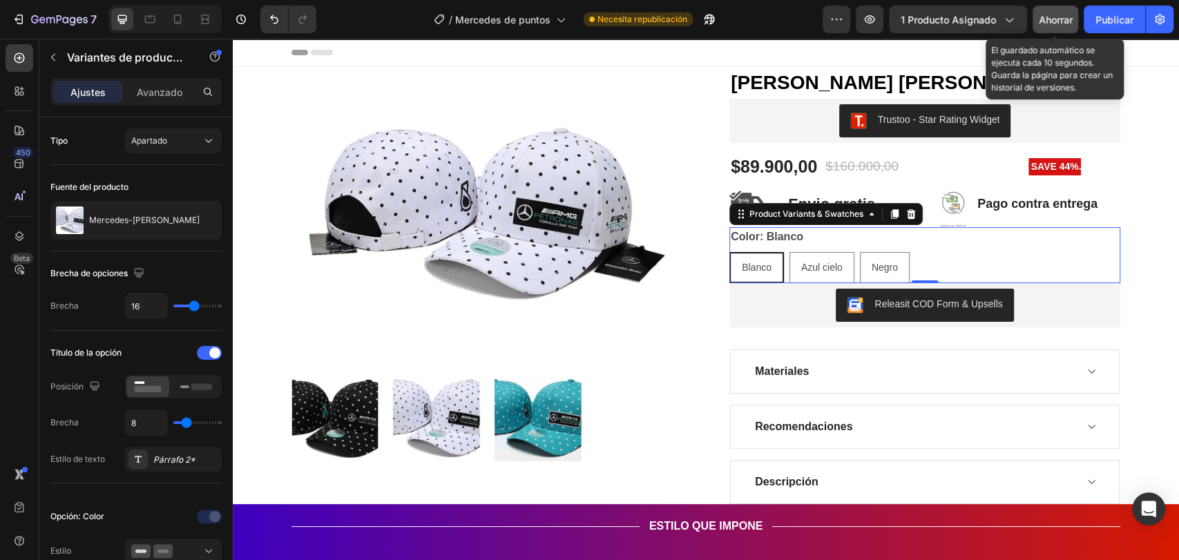
click at [1044, 15] on font "Ahorrar" at bounding box center [1056, 20] width 34 height 12
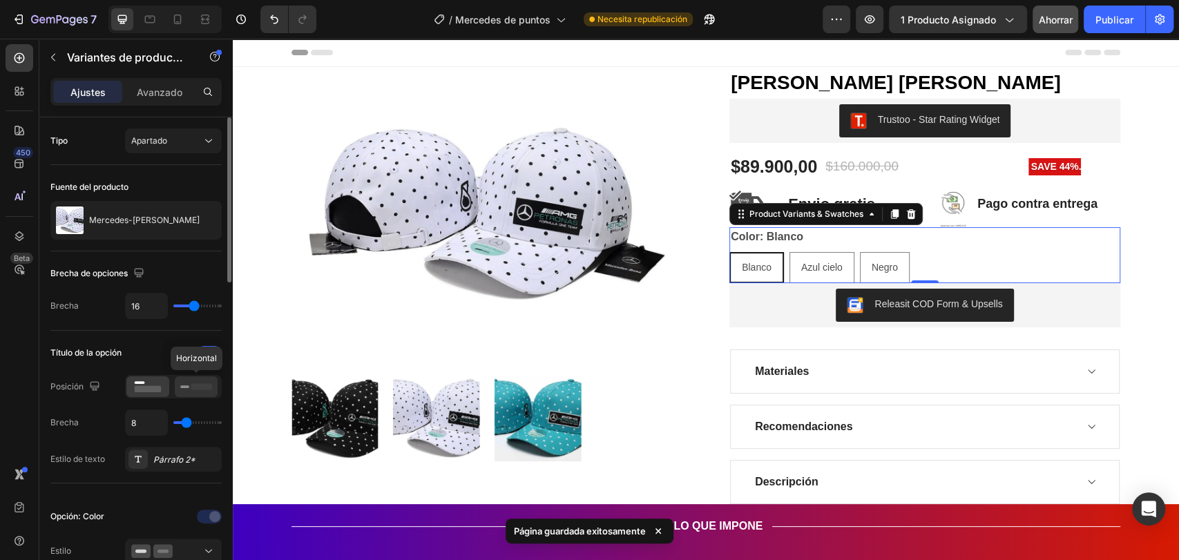
click at [189, 389] on icon at bounding box center [196, 386] width 32 height 15
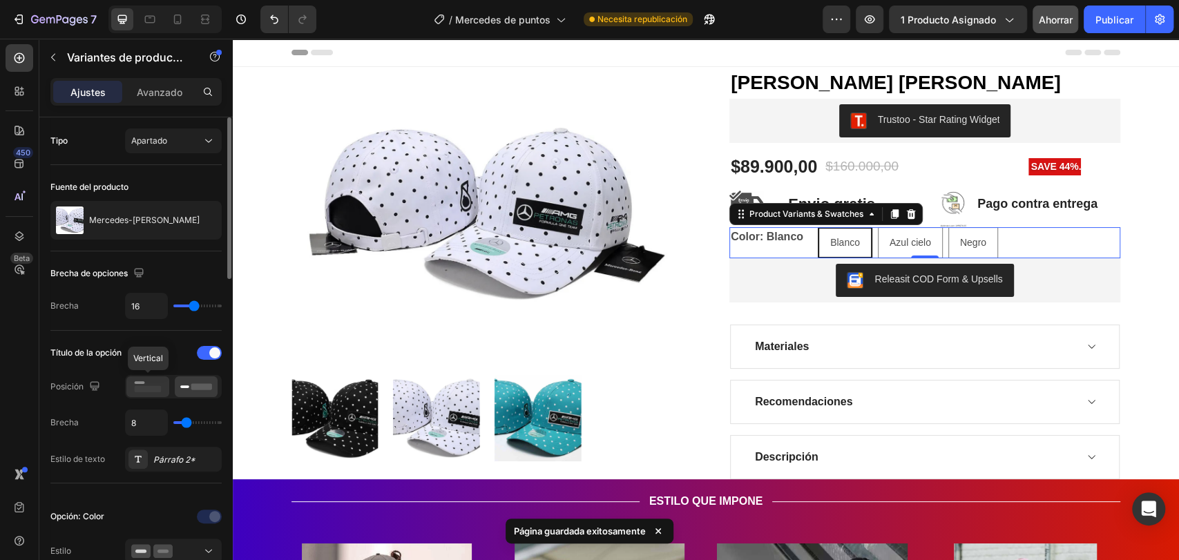
click at [158, 382] on icon at bounding box center [148, 386] width 32 height 15
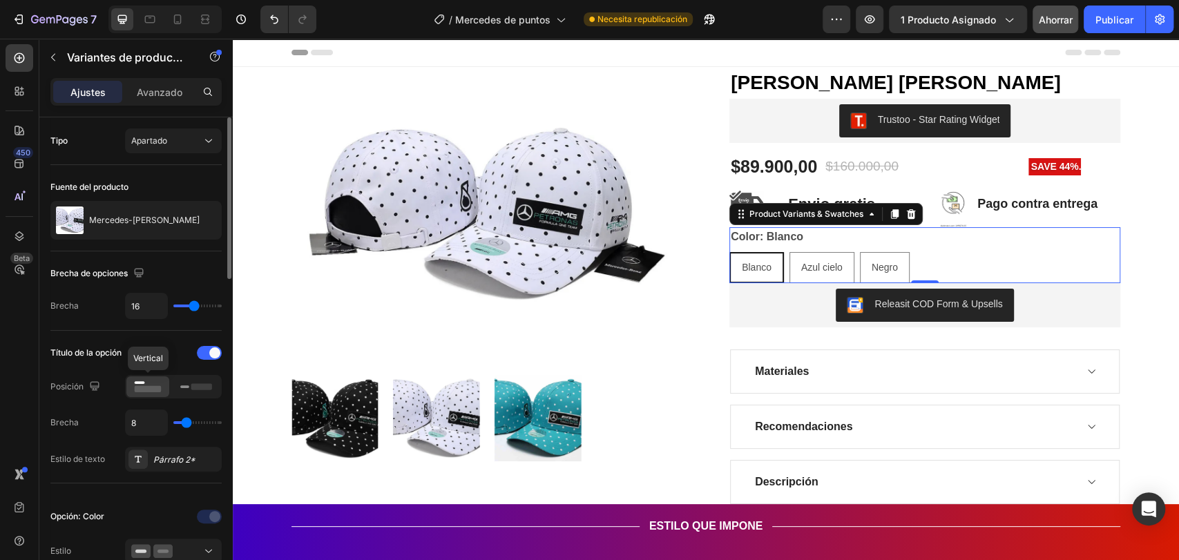
scroll to position [0, 0]
click at [193, 142] on div "Apartado" at bounding box center [166, 141] width 70 height 12
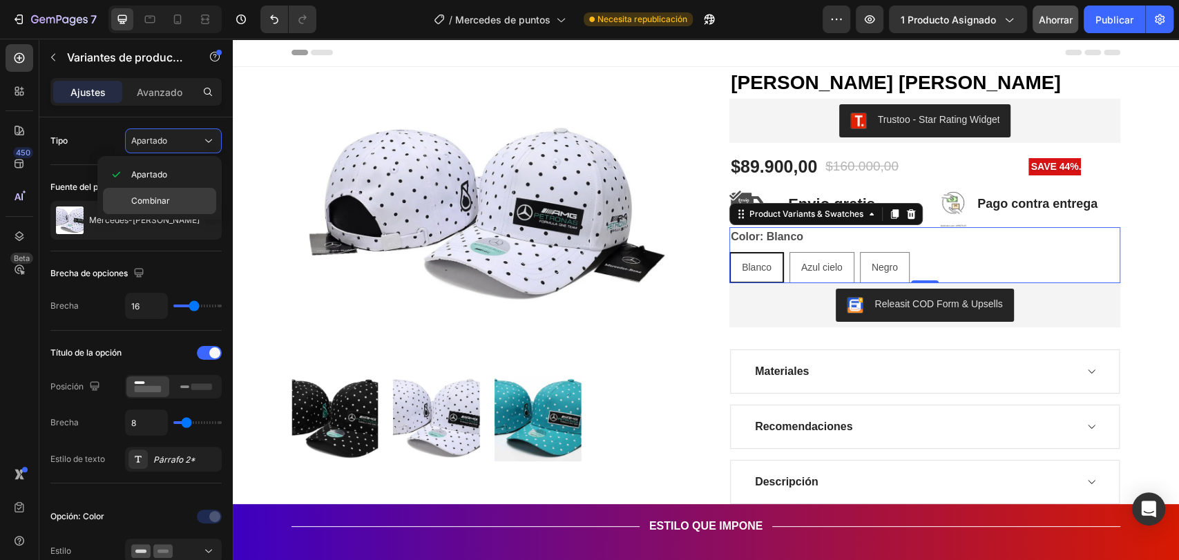
click at [175, 201] on p "Combinar" at bounding box center [170, 201] width 79 height 12
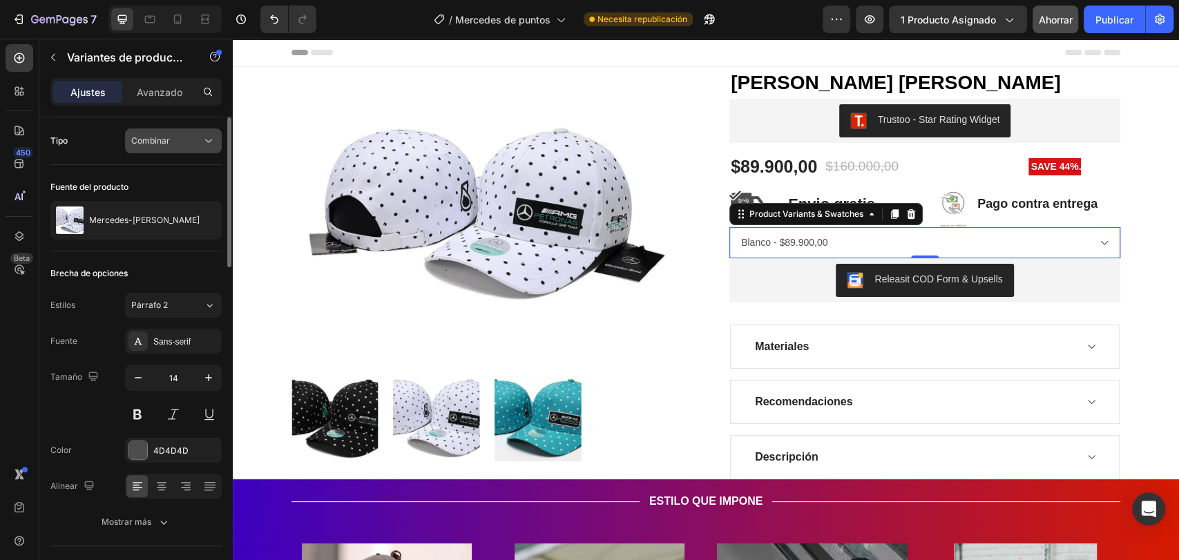
click at [188, 144] on div "Combinar" at bounding box center [166, 141] width 70 height 12
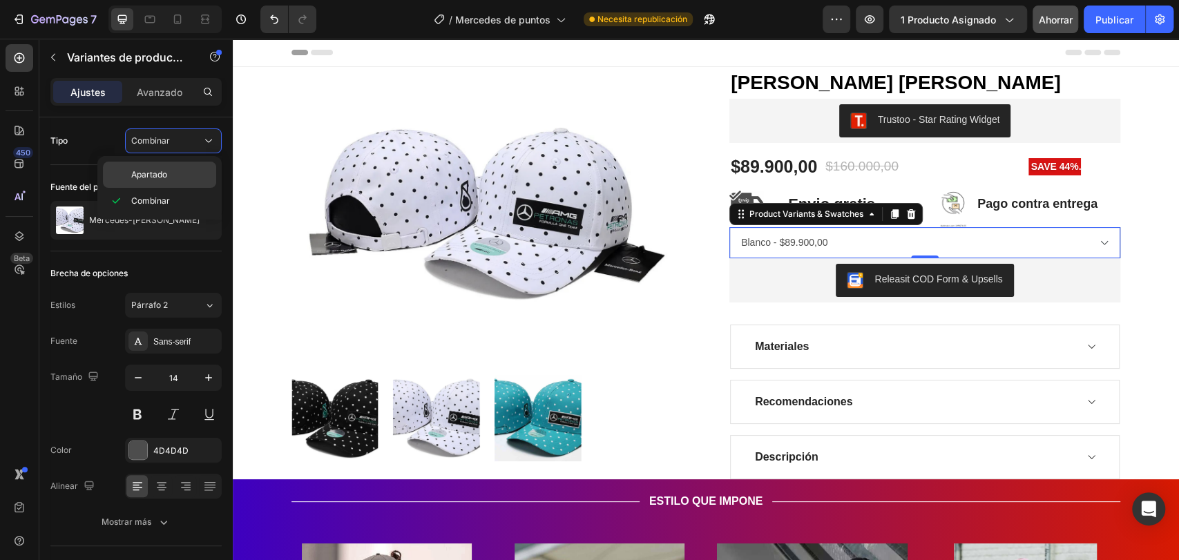
click at [182, 170] on p "Apartado" at bounding box center [170, 175] width 79 height 12
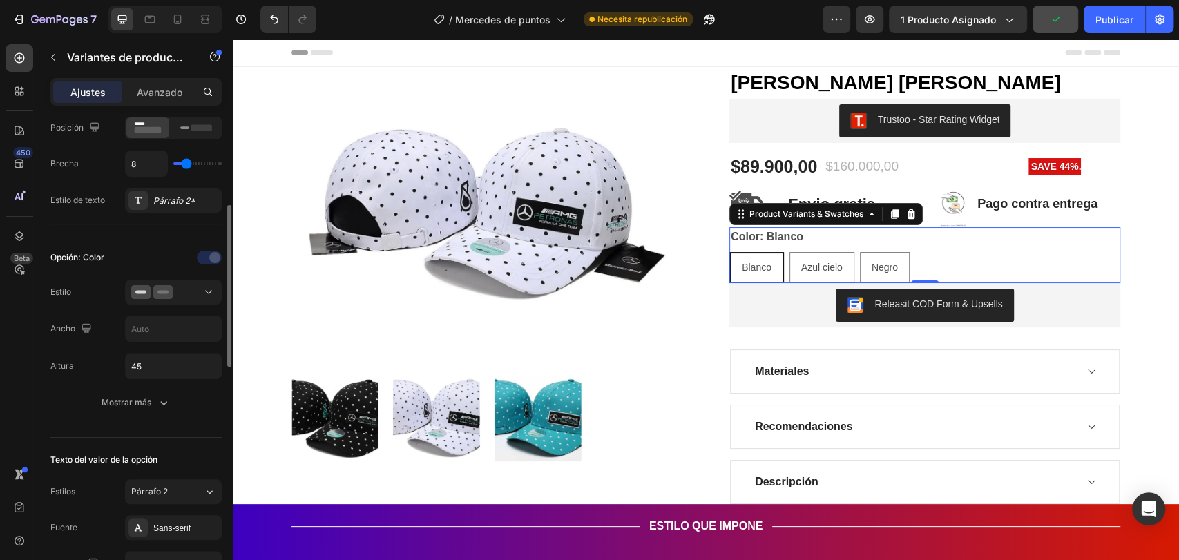
scroll to position [260, 0]
click at [186, 286] on div at bounding box center [173, 292] width 84 height 14
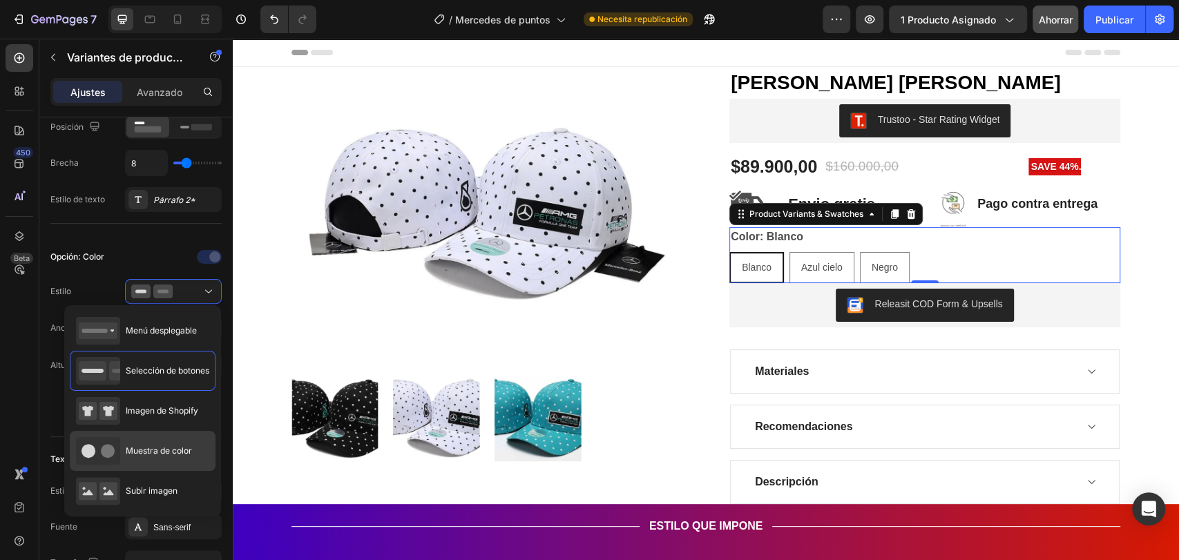
click at [169, 439] on div "Muestra de color" at bounding box center [134, 451] width 116 height 28
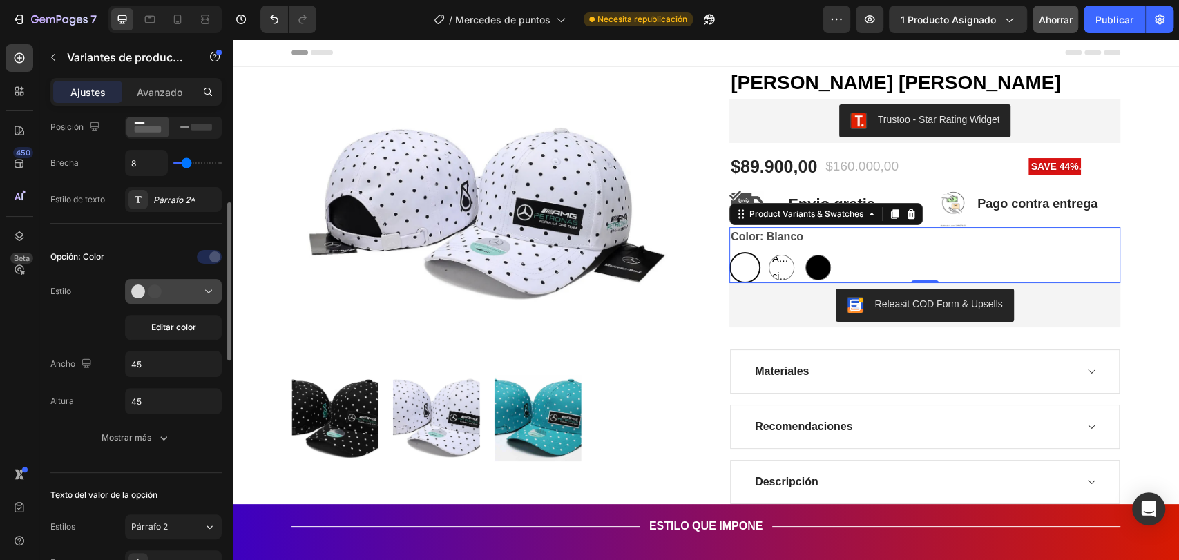
click at [193, 288] on div at bounding box center [173, 292] width 84 height 14
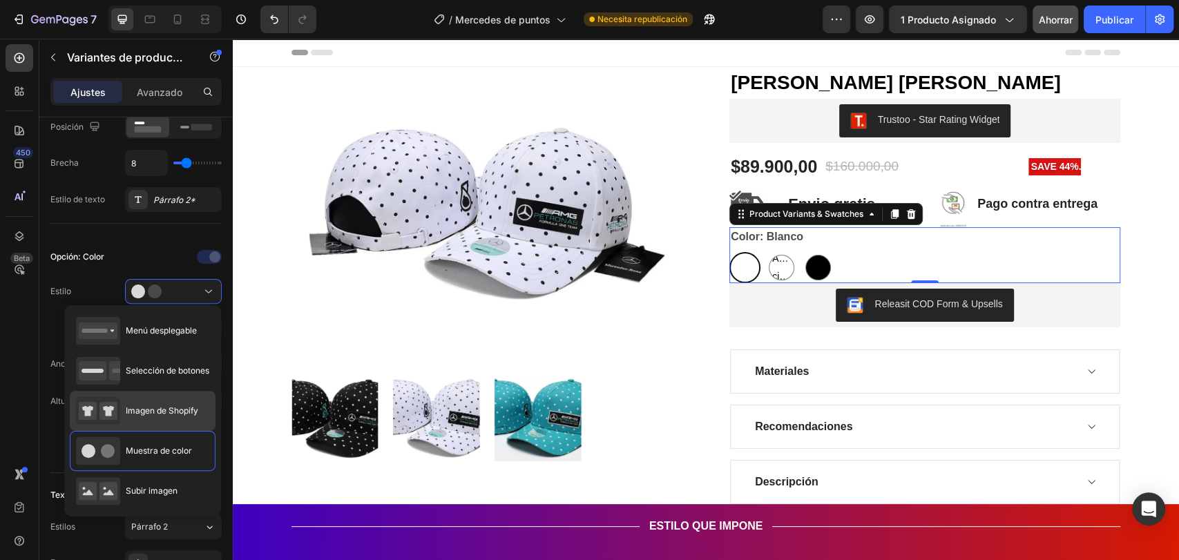
click at [185, 403] on div "Imagen de Shopify" at bounding box center [137, 411] width 122 height 28
type input "64"
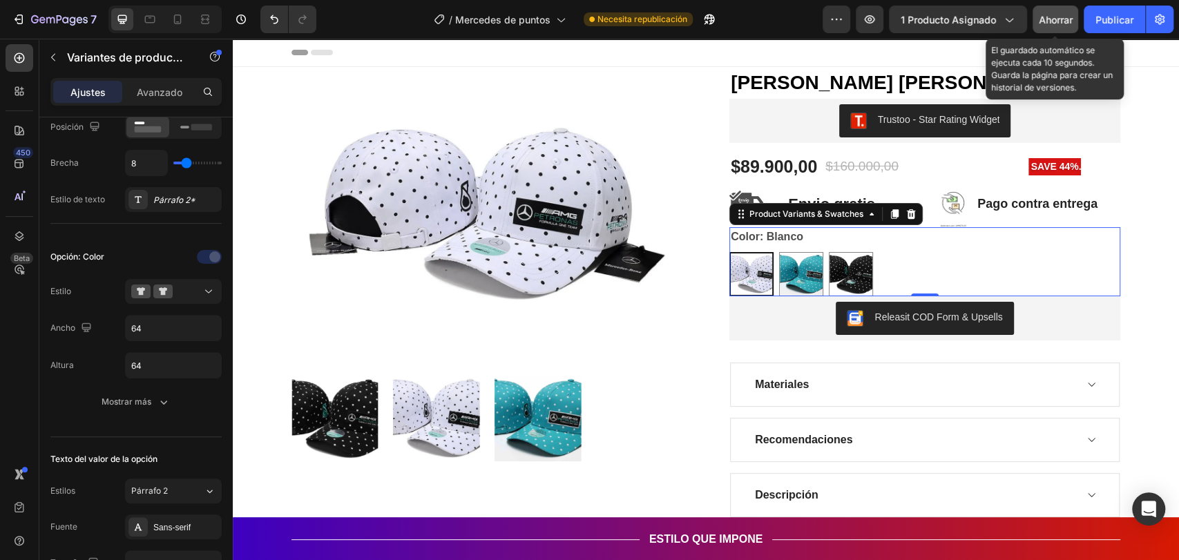
click at [1053, 16] on font "Ahorrar" at bounding box center [1056, 20] width 34 height 12
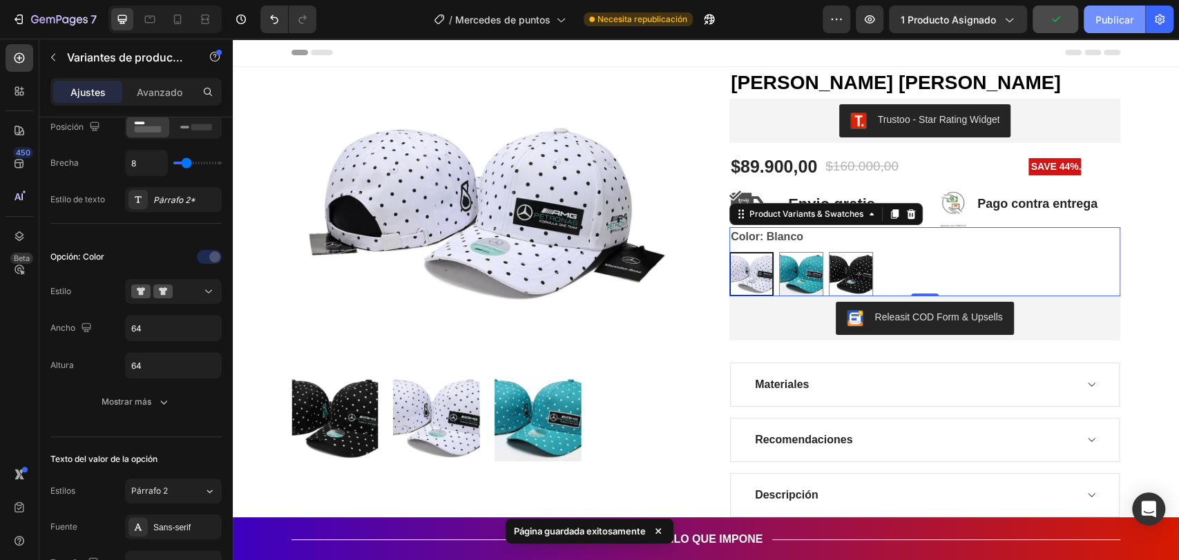
click at [1129, 21] on font "Publicar" at bounding box center [1114, 20] width 38 height 12
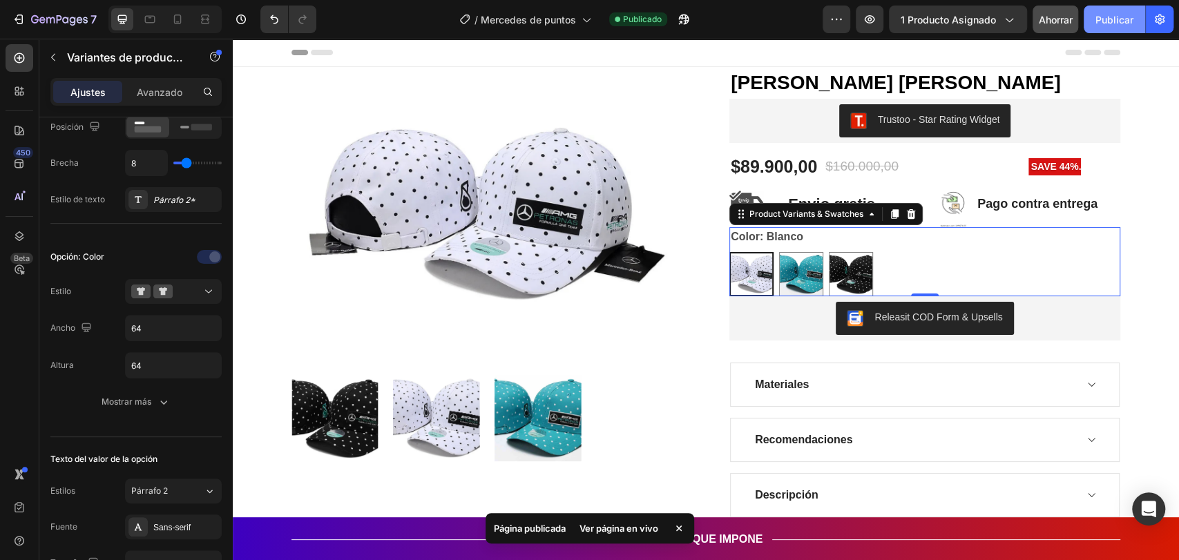
click at [1117, 23] on font "Publicar" at bounding box center [1114, 20] width 38 height 12
